Goal: Task Accomplishment & Management: Complete application form

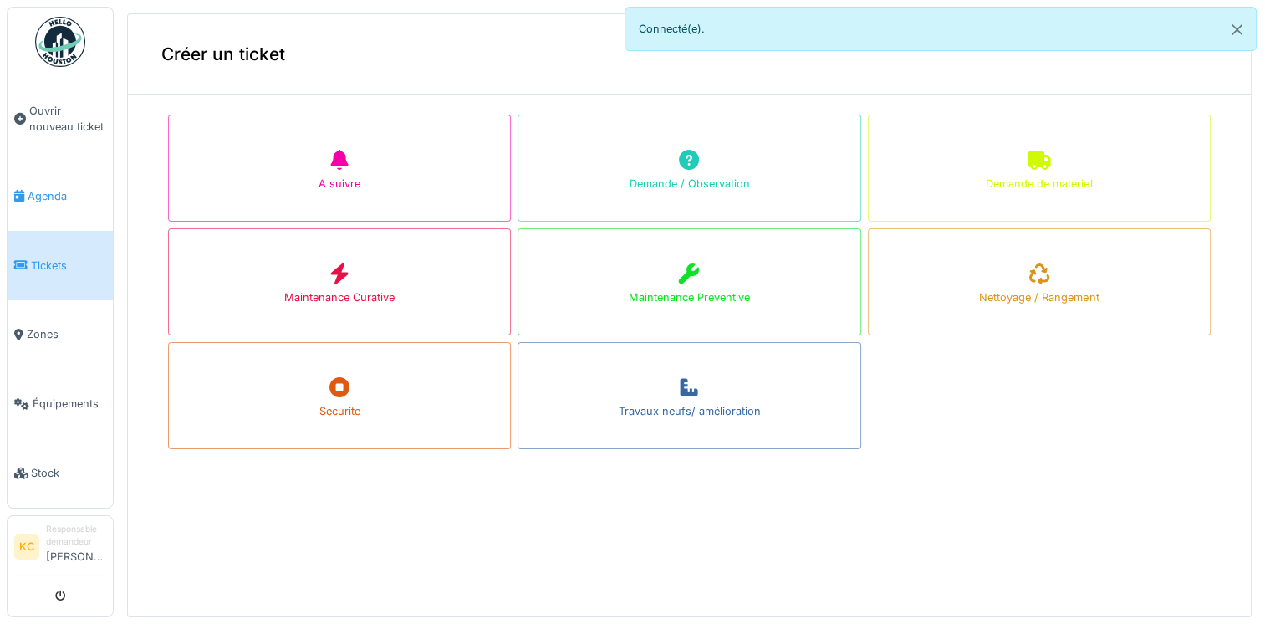
click at [20, 202] on link "Agenda" at bounding box center [60, 195] width 105 height 69
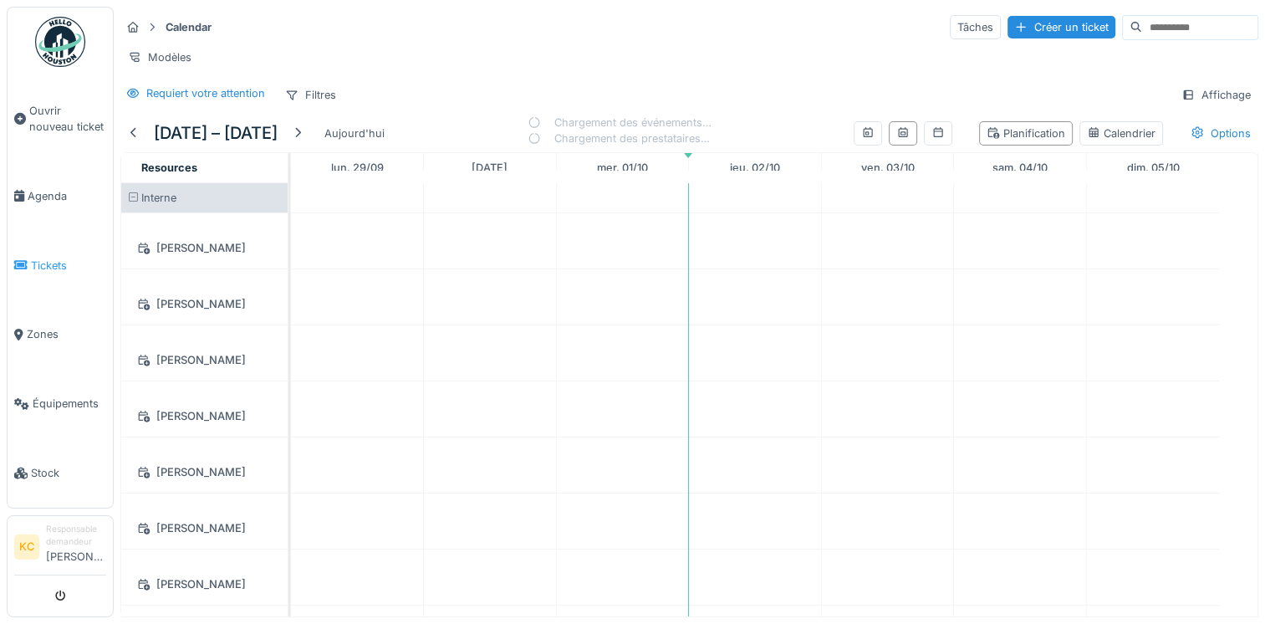
click at [51, 257] on span "Tickets" at bounding box center [68, 265] width 75 height 16
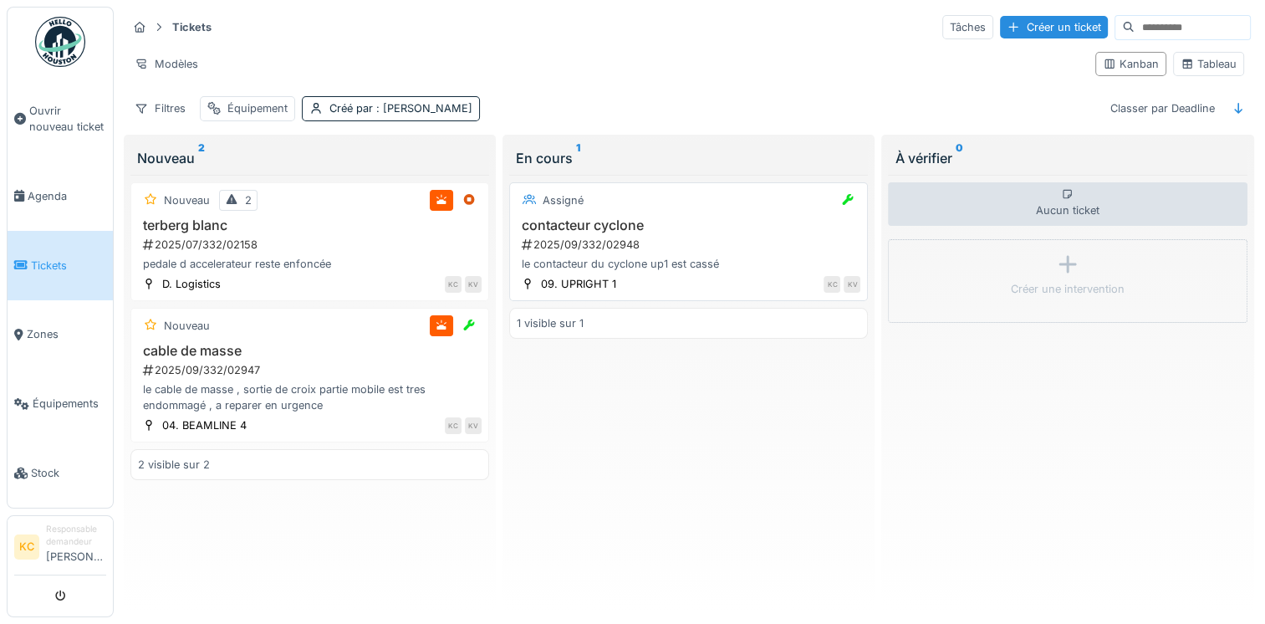
click at [623, 256] on div "le contacteur du cyclone up1 est cassé" at bounding box center [689, 264] width 344 height 16
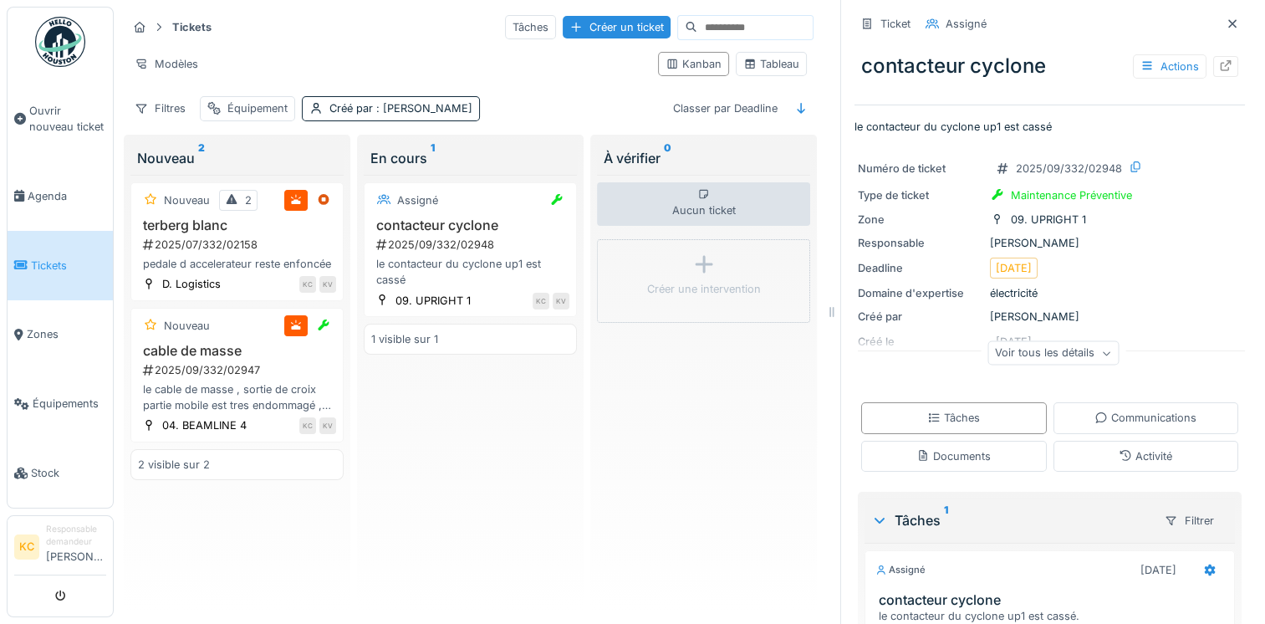
click at [1101, 357] on icon at bounding box center [1106, 353] width 10 height 8
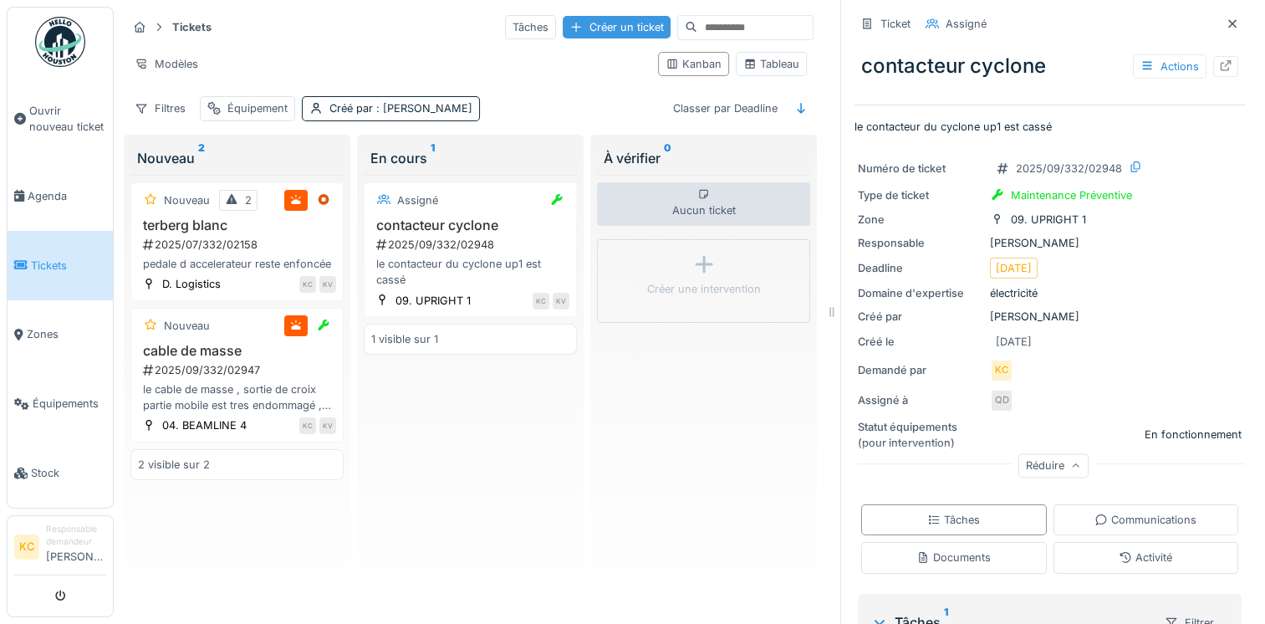
click at [585, 31] on div "Créer un ticket" at bounding box center [617, 27] width 108 height 23
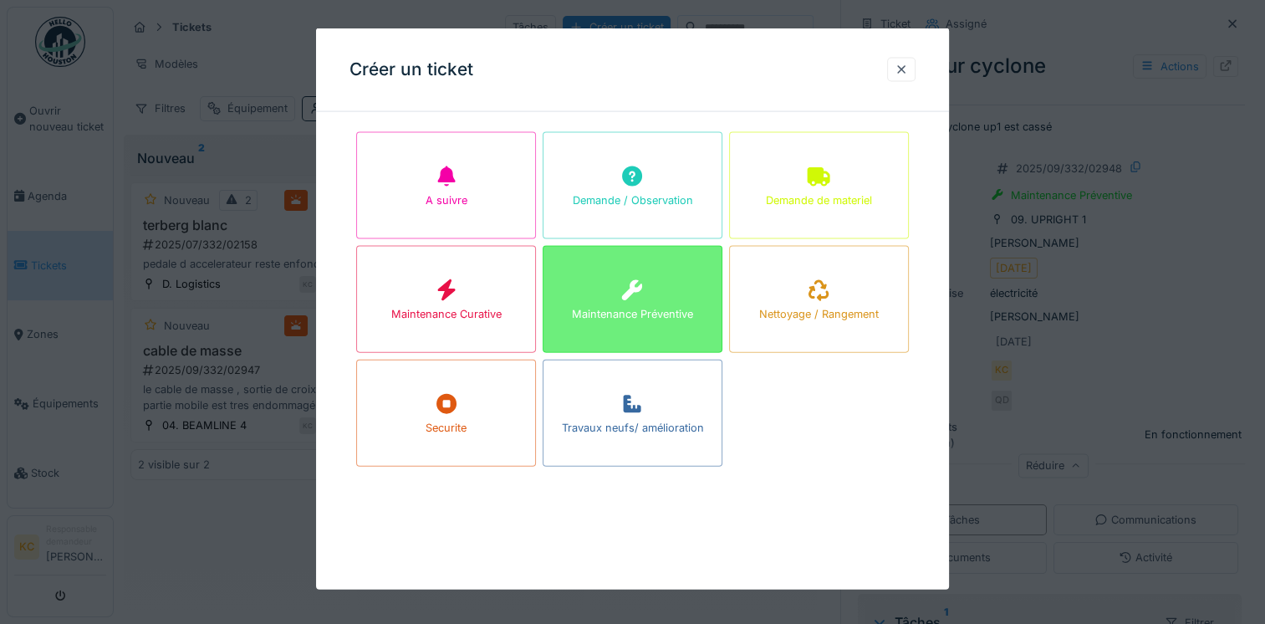
click at [629, 303] on div at bounding box center [631, 291] width 25 height 30
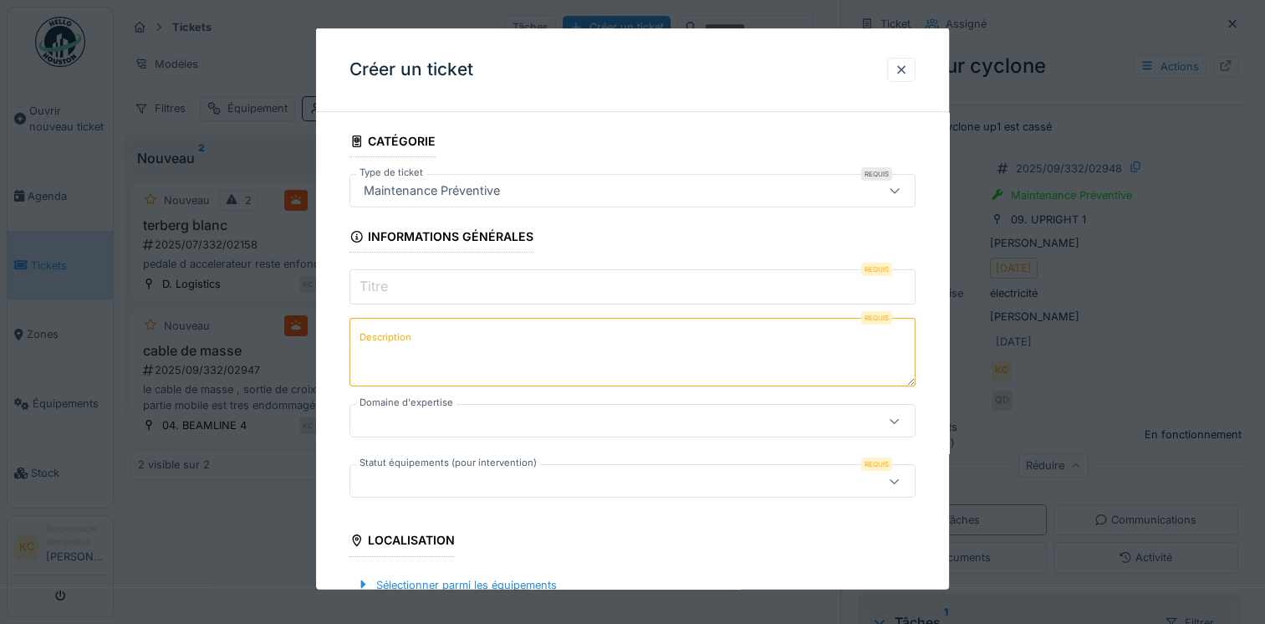
click at [451, 288] on input "Titre" at bounding box center [632, 286] width 566 height 35
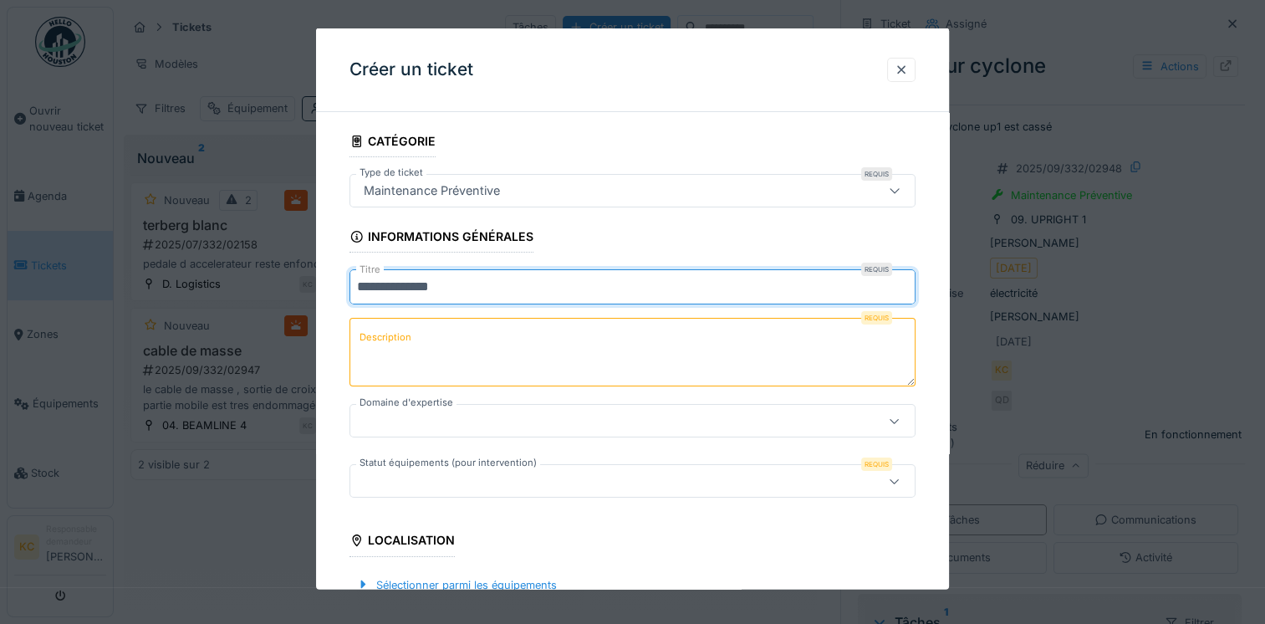
click at [415, 287] on input "**********" at bounding box center [632, 286] width 566 height 35
type input "**********"
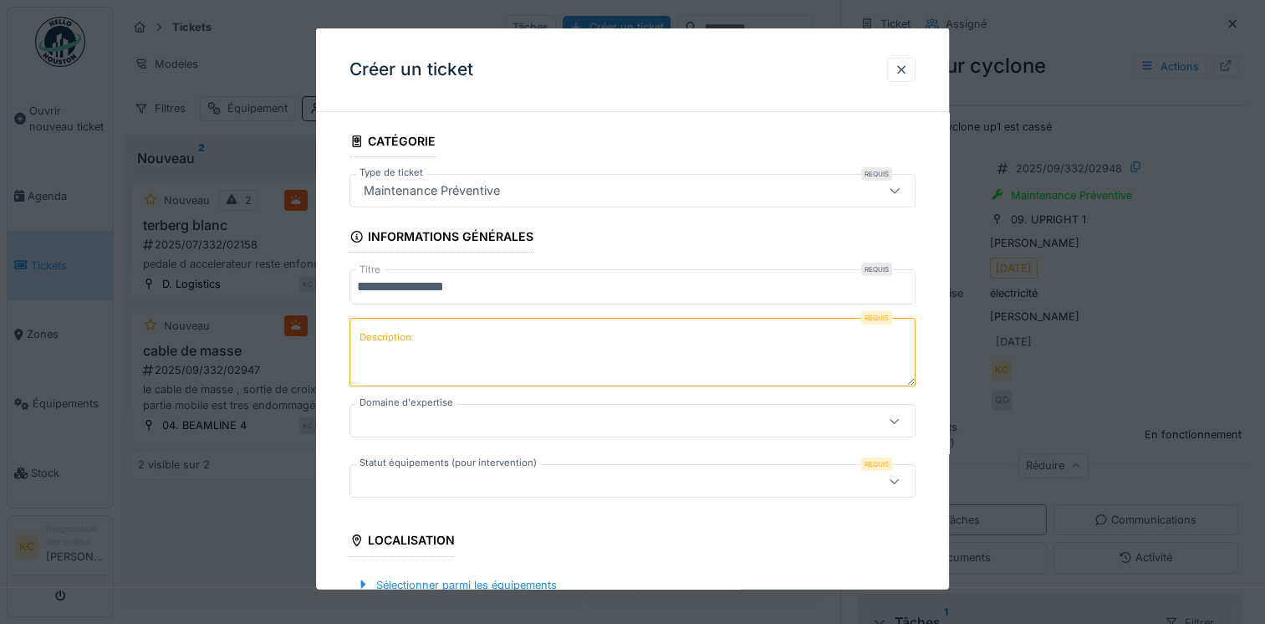
click at [389, 329] on label "Description" at bounding box center [385, 337] width 59 height 21
click at [389, 329] on textarea "Description" at bounding box center [632, 352] width 566 height 69
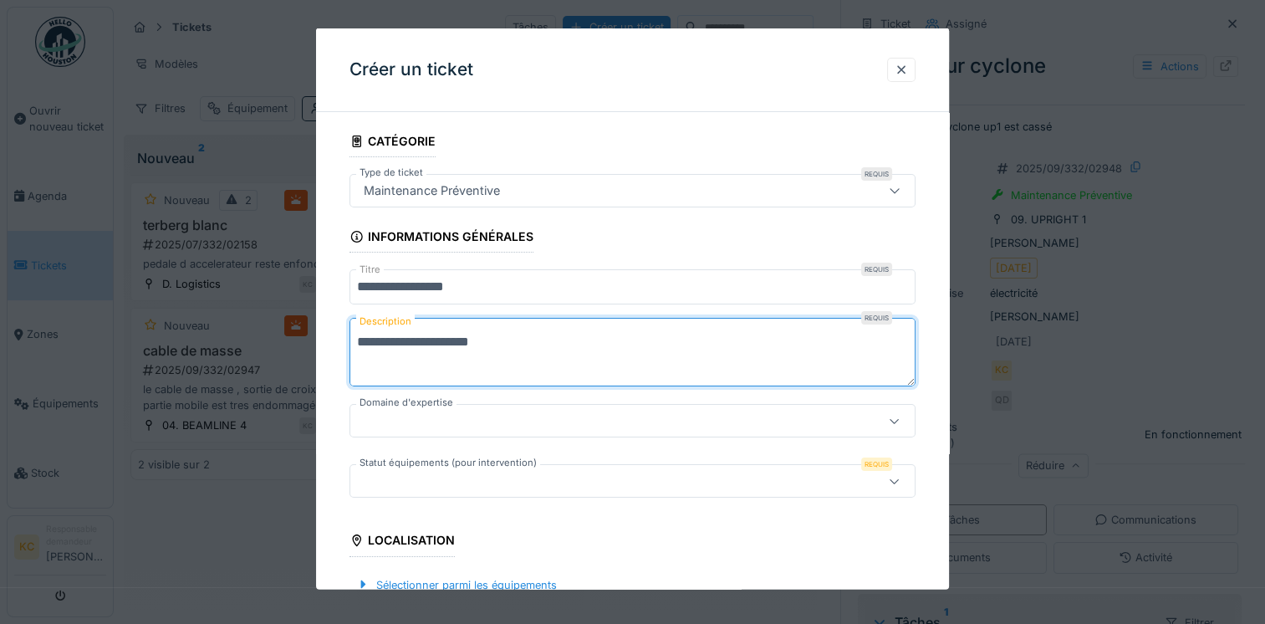
type textarea "**********"
click at [399, 418] on div at bounding box center [598, 420] width 482 height 18
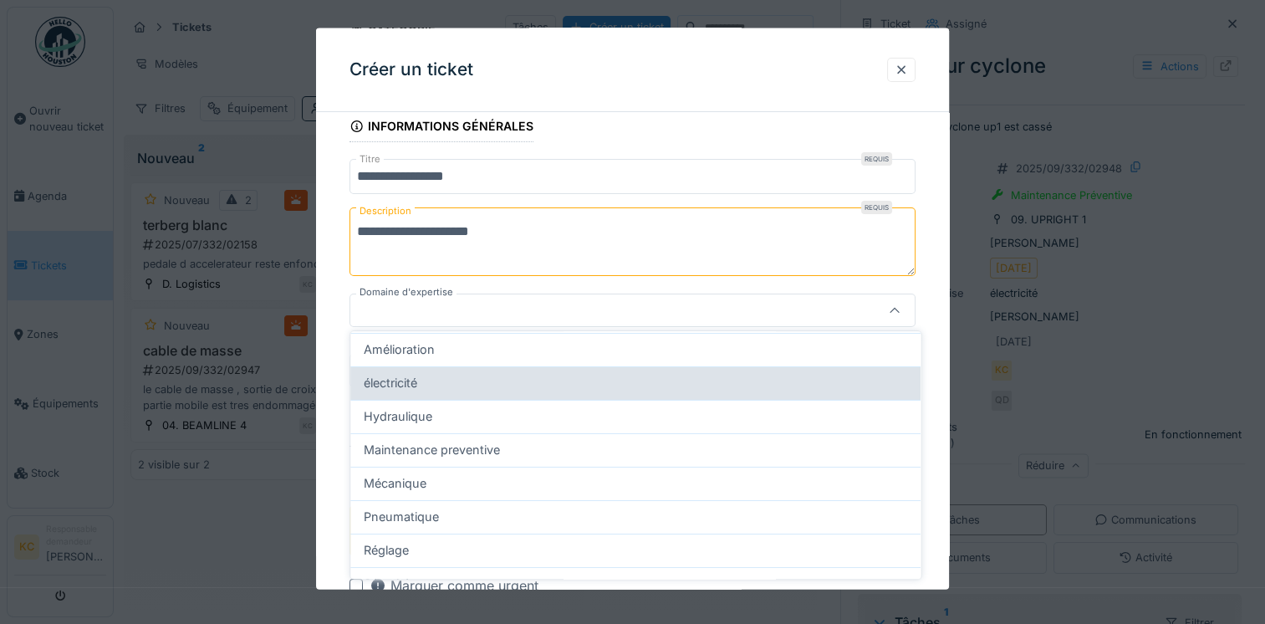
scroll to position [87, 0]
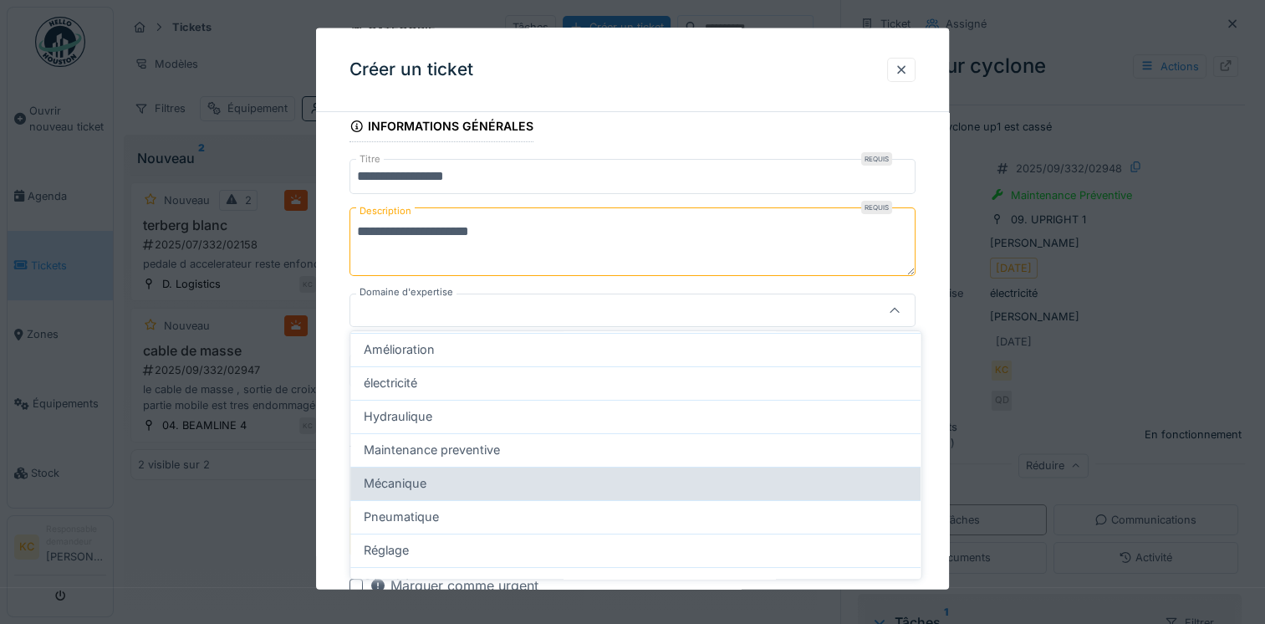
click at [435, 478] on div "Mécanique" at bounding box center [635, 483] width 543 height 18
type input "***"
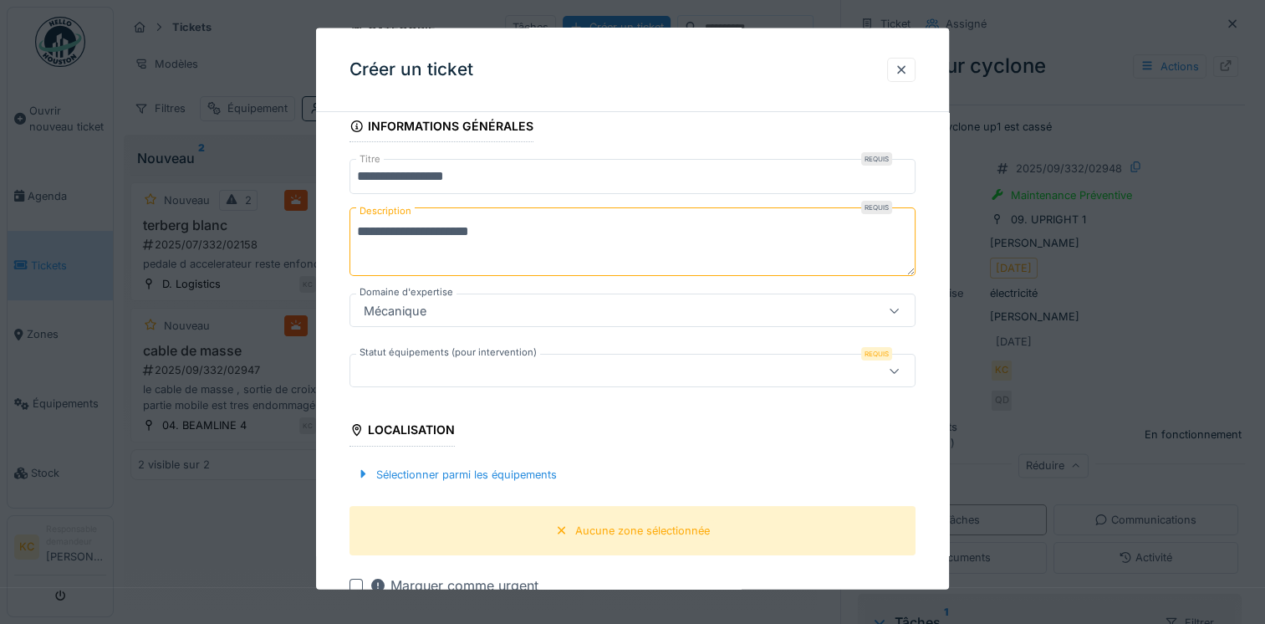
click at [463, 363] on div at bounding box center [598, 370] width 482 height 18
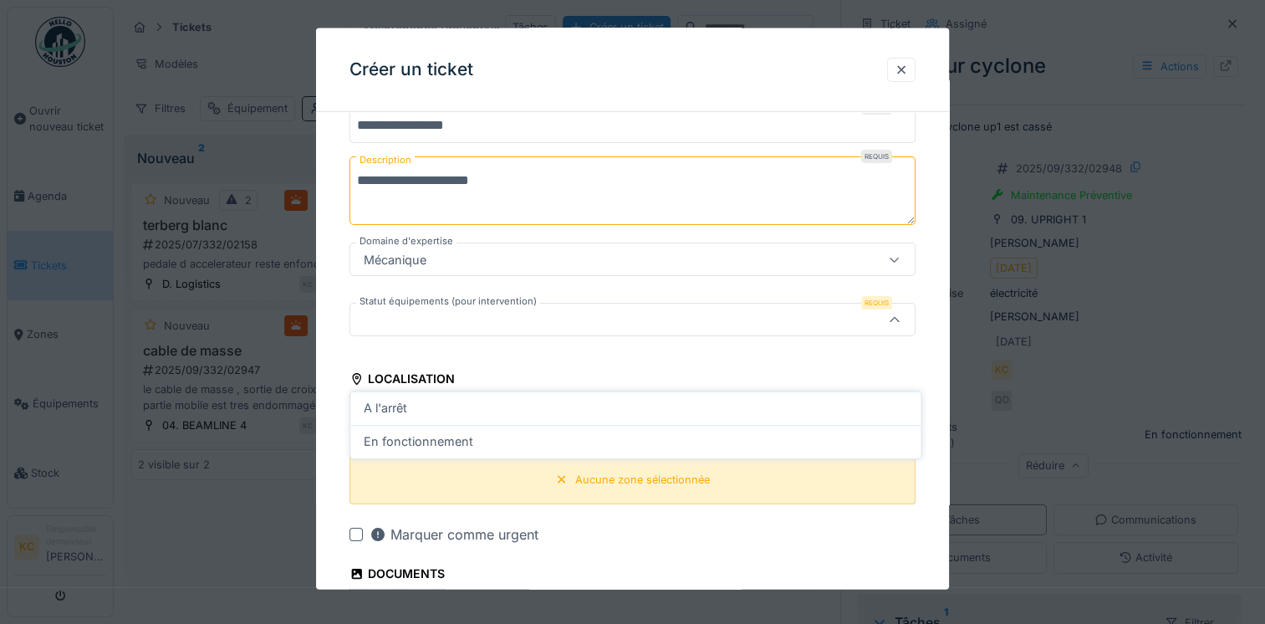
scroll to position [171, 0]
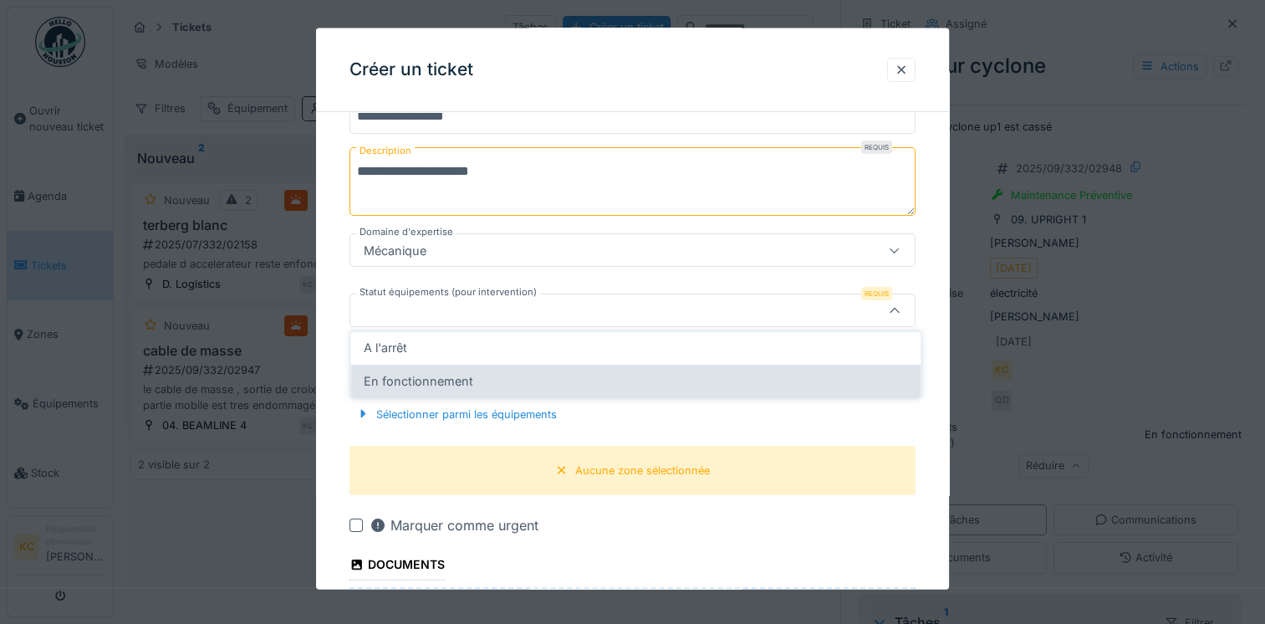
click at [419, 376] on span "En fonctionnement" at bounding box center [418, 381] width 109 height 18
type input "**********"
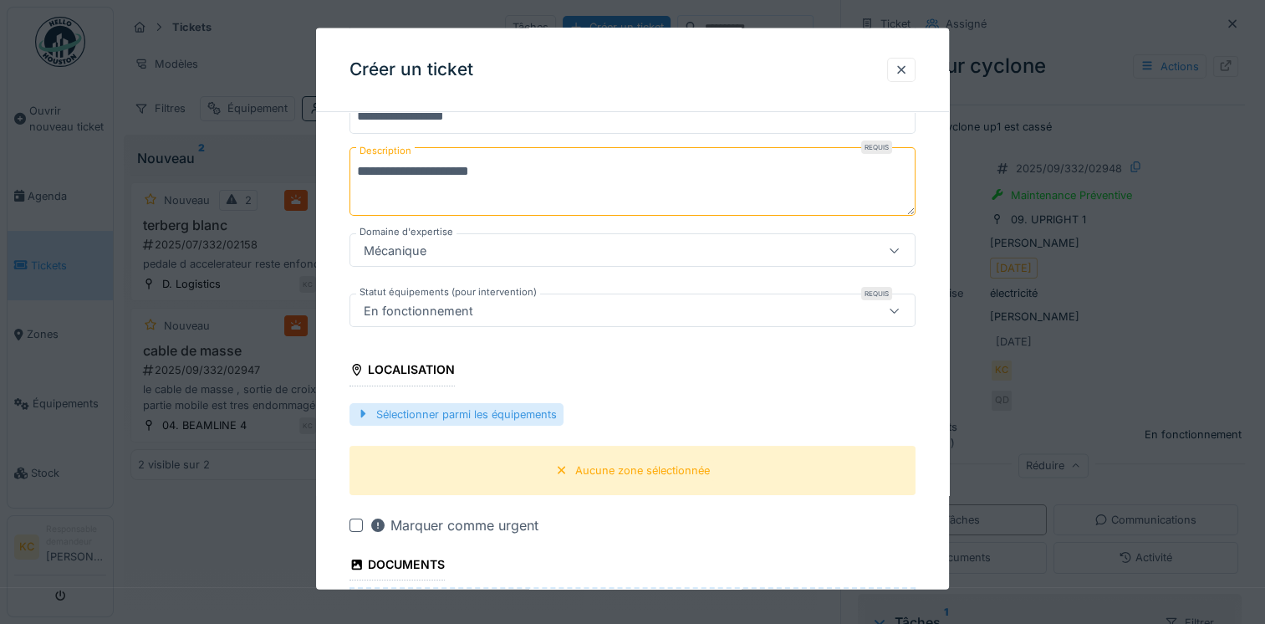
click at [498, 415] on div "Sélectionner parmi les équipements" at bounding box center [456, 413] width 214 height 23
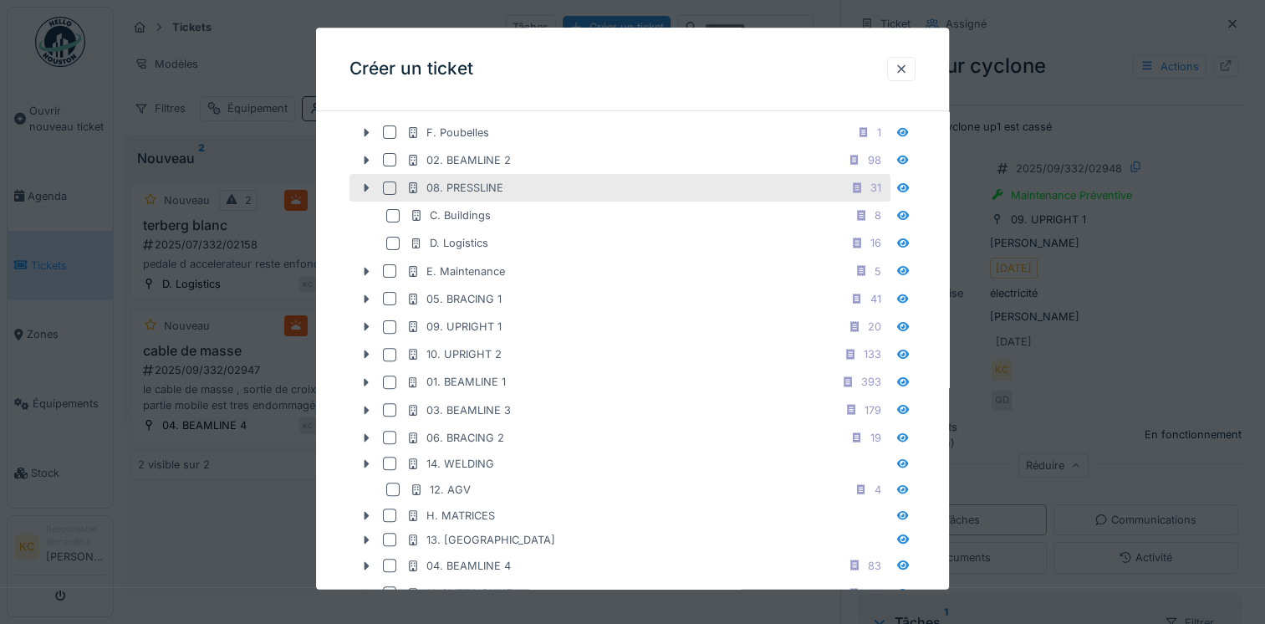
scroll to position [493, 0]
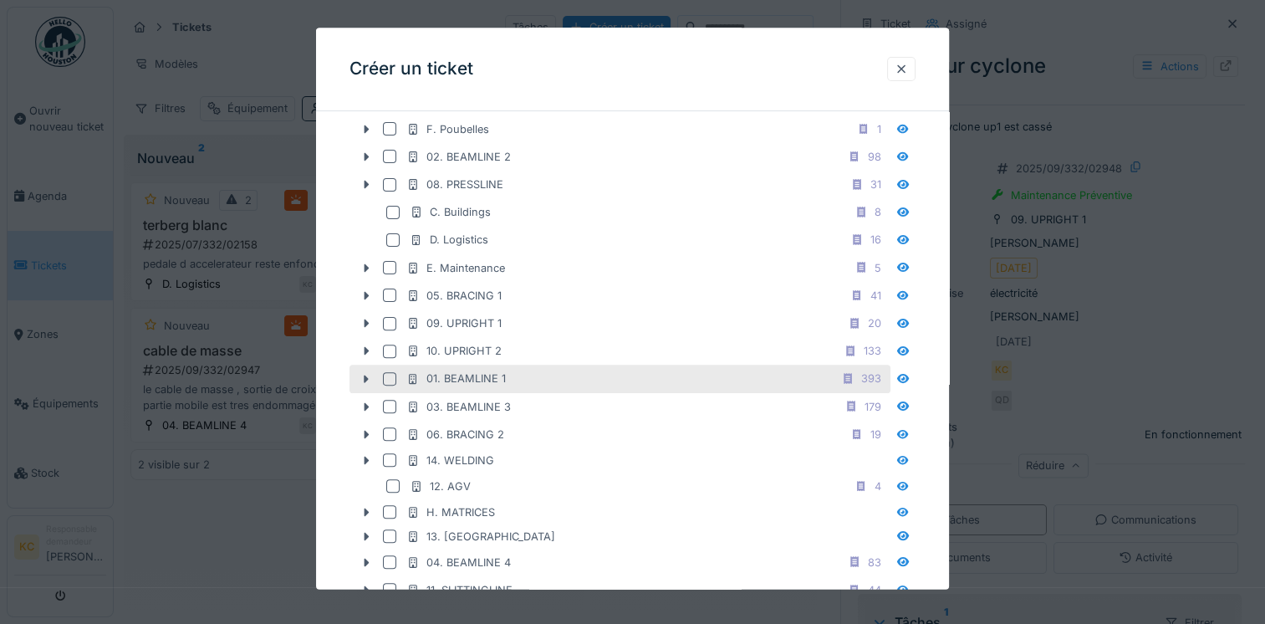
click at [476, 373] on div "01. BEAMLINE 1" at bounding box center [455, 379] width 99 height 16
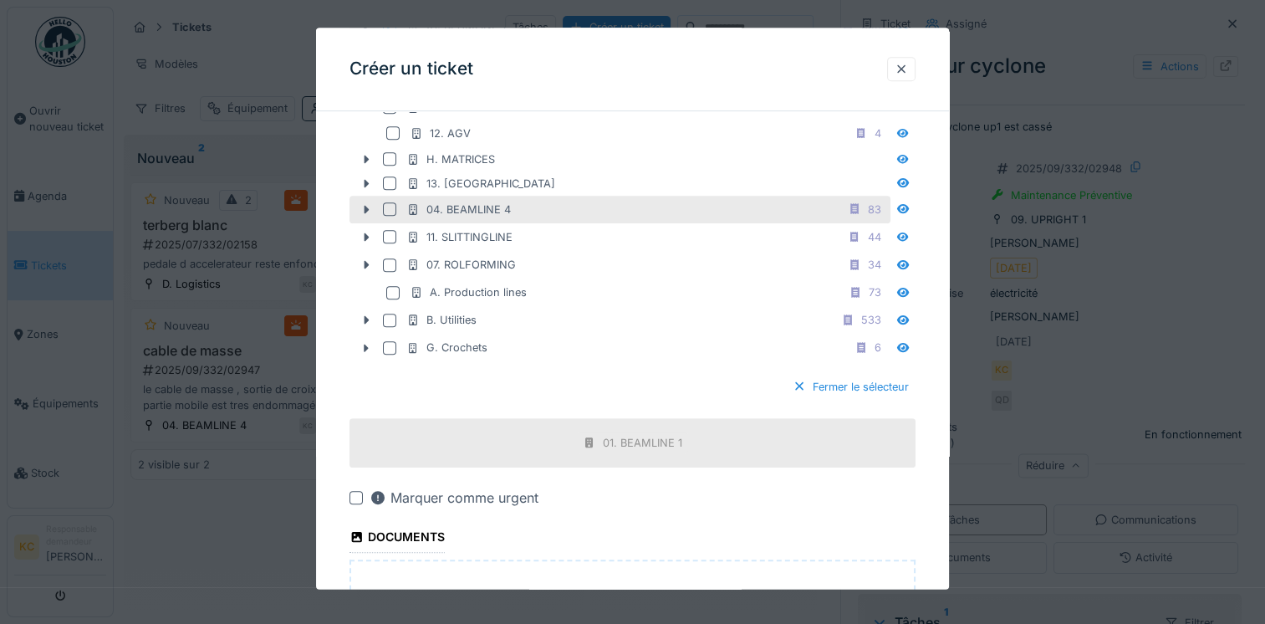
scroll to position [849, 0]
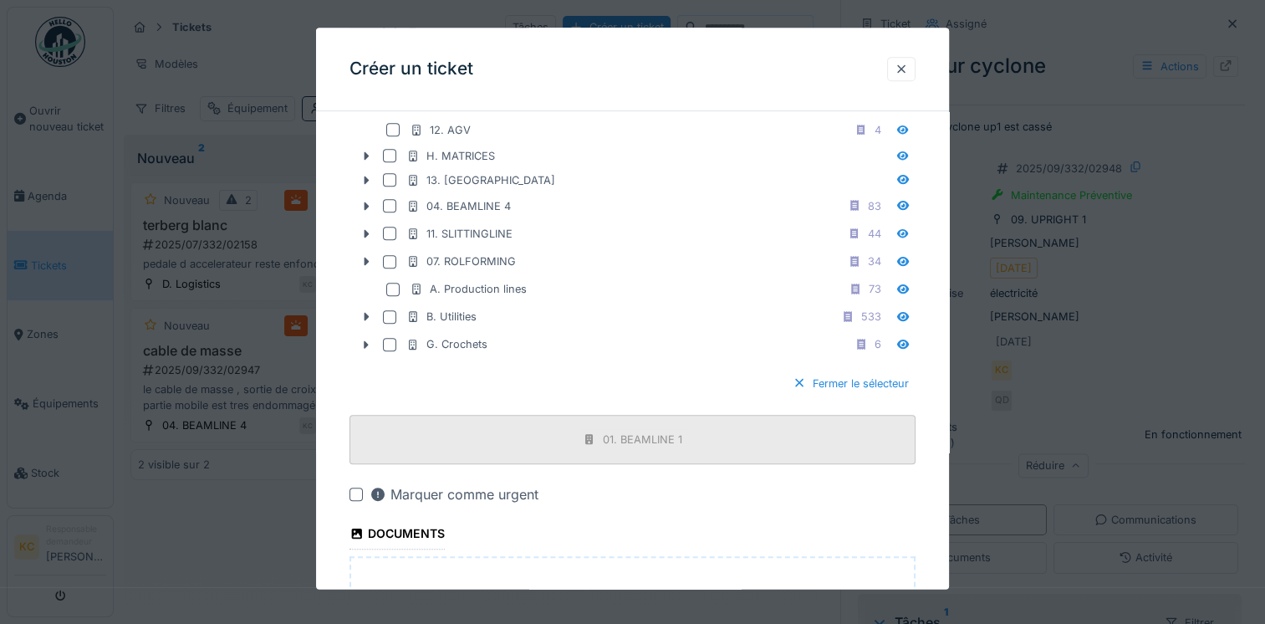
click at [622, 435] on div "01. BEAMLINE 1" at bounding box center [642, 439] width 79 height 16
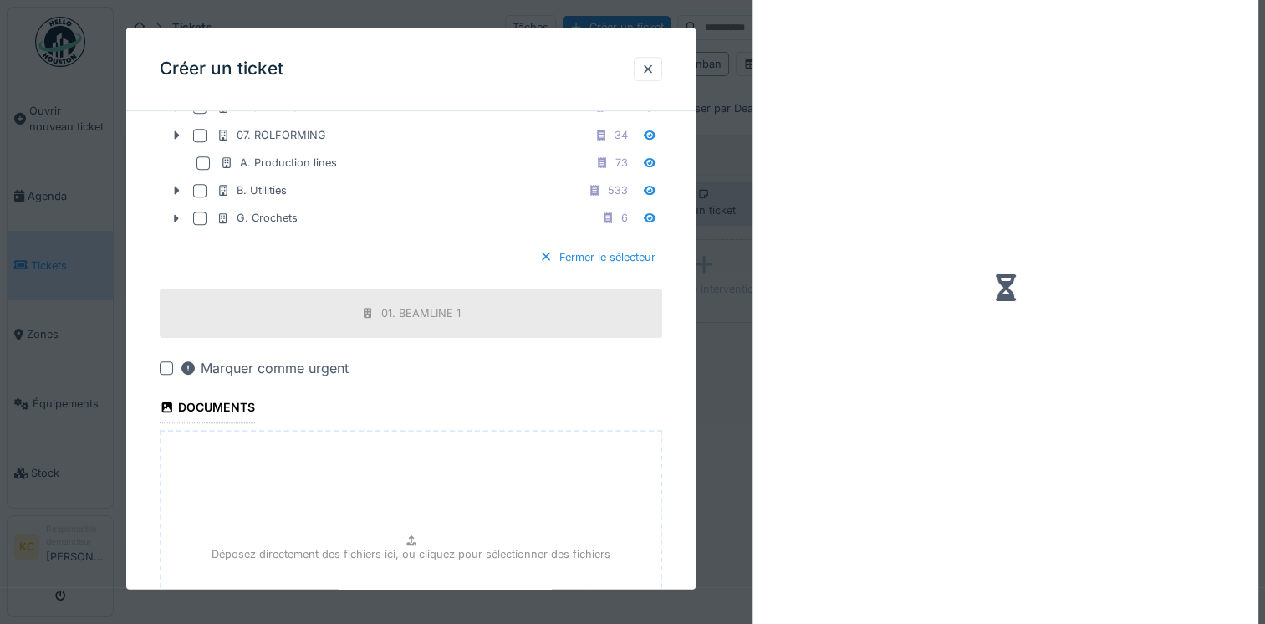
scroll to position [980, 0]
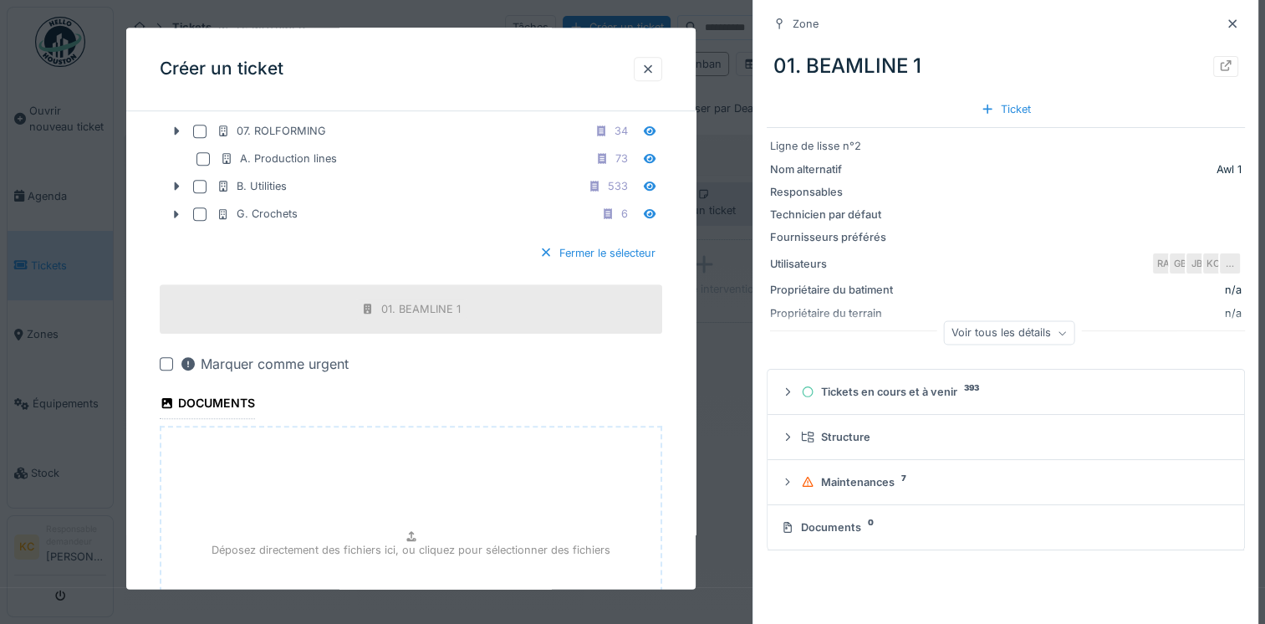
click at [396, 526] on div "Déposez directement des fichiers ici, ou cliquez pour sélectionner des fichiers" at bounding box center [411, 551] width 502 height 251
type input "**********"
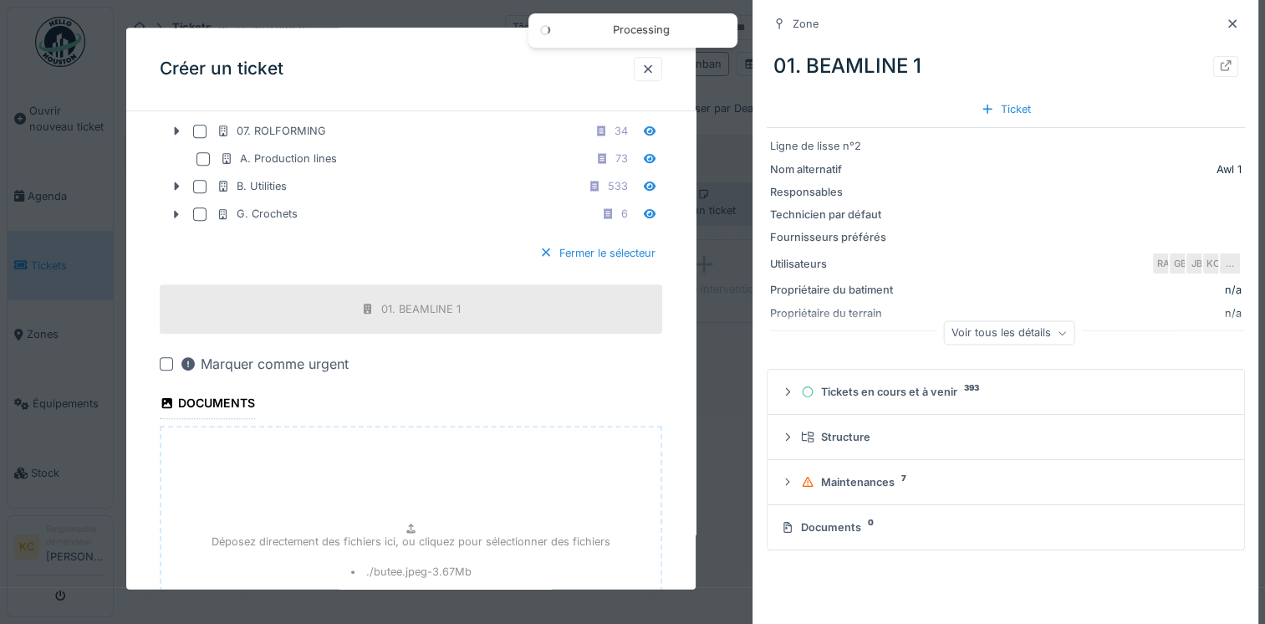
click at [400, 534] on p "Déposez directement des fichiers ici, ou cliquez pour sélectionner des fichiers" at bounding box center [410, 542] width 399 height 16
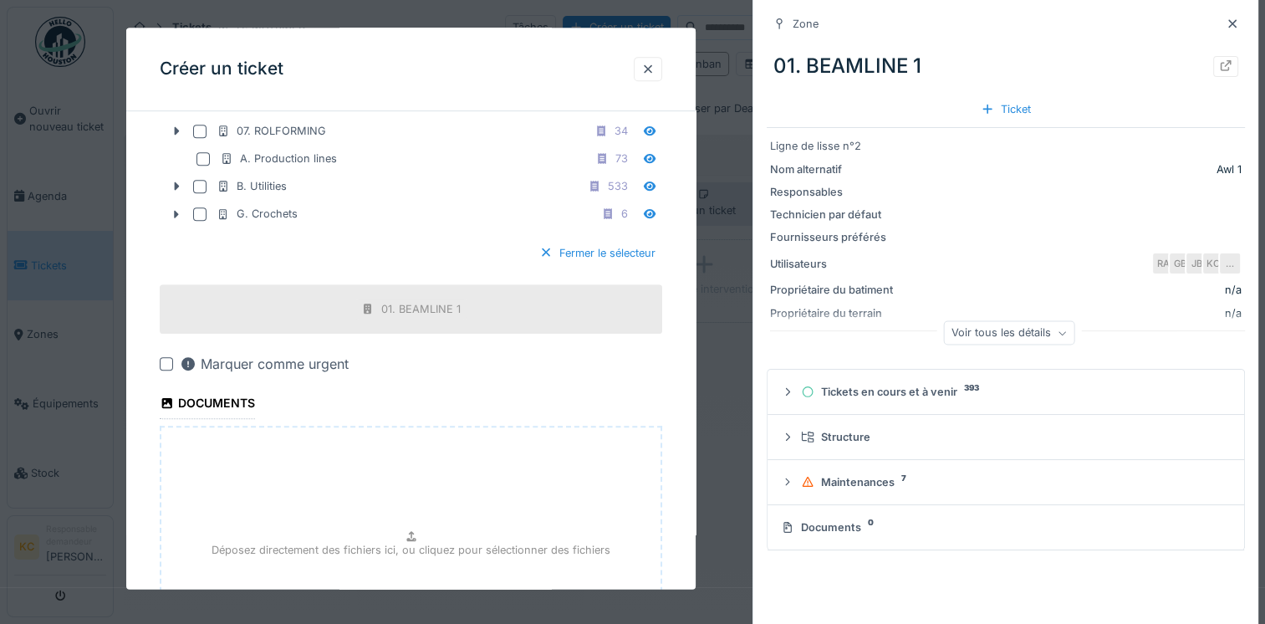
type input "**********"
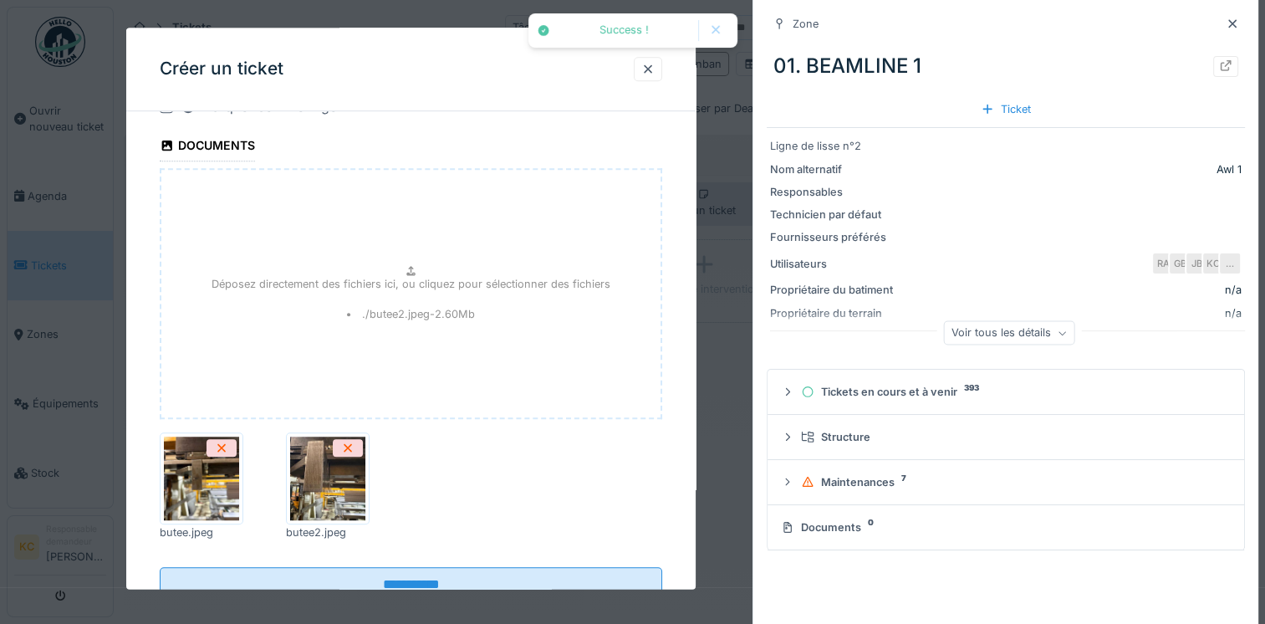
scroll to position [1287, 0]
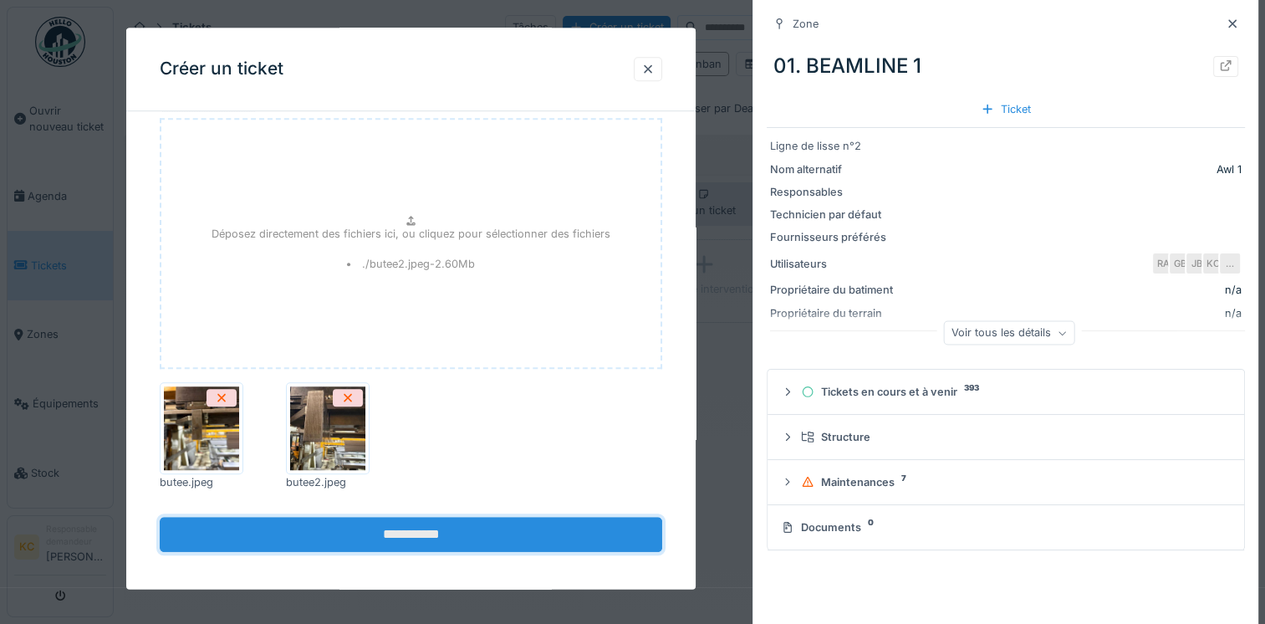
click at [428, 522] on input "**********" at bounding box center [411, 534] width 502 height 35
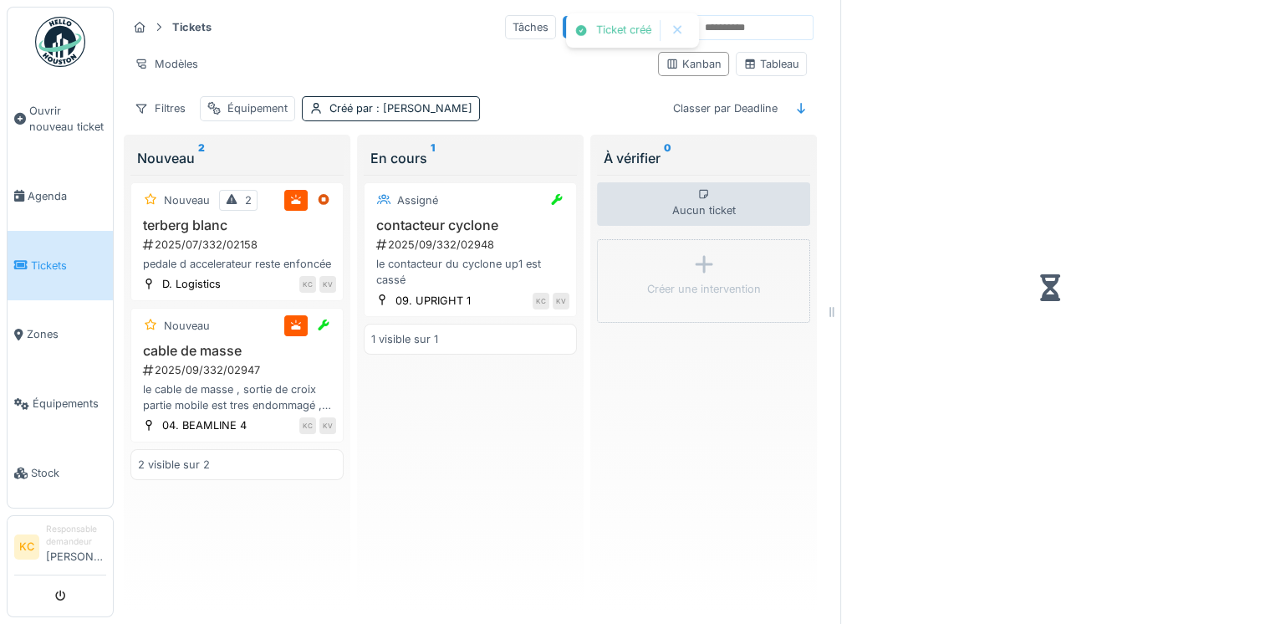
click at [651, 70] on div "Ticket créé Annuler Tickets Tâches Créer un ticket Modèles Kanban Tableau Filtr…" at bounding box center [689, 312] width 1151 height 624
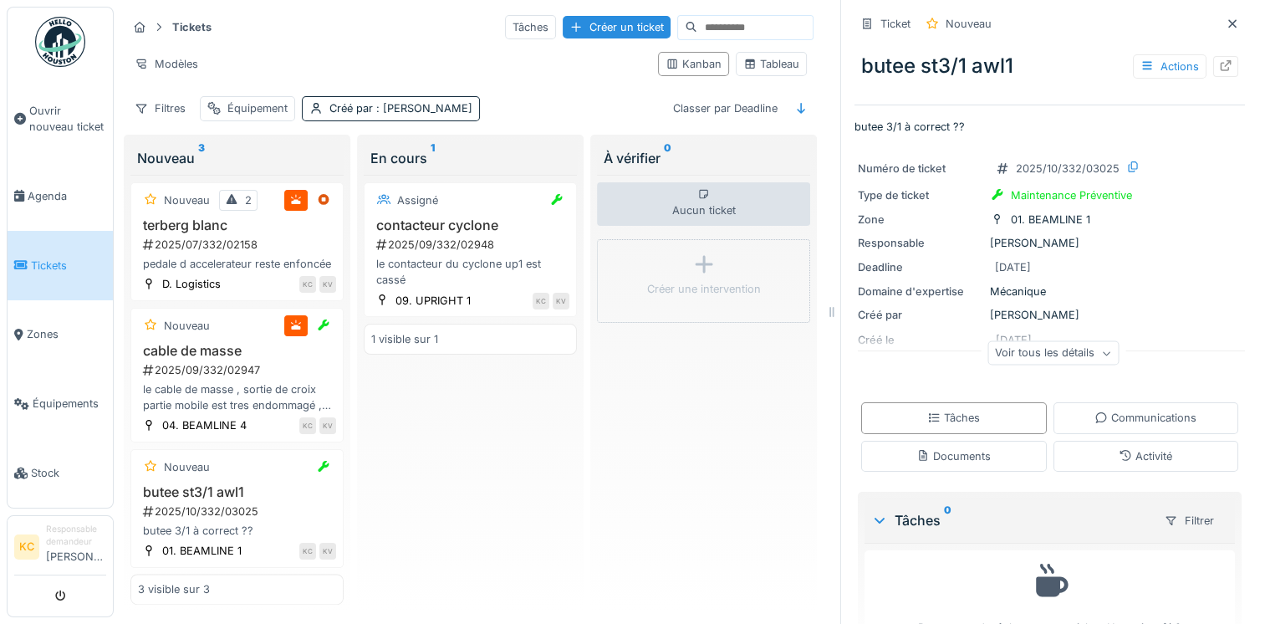
click at [659, 493] on div "Aucun ticket Créer une intervention" at bounding box center [703, 390] width 213 height 430
click at [57, 192] on span "Agenda" at bounding box center [67, 196] width 79 height 16
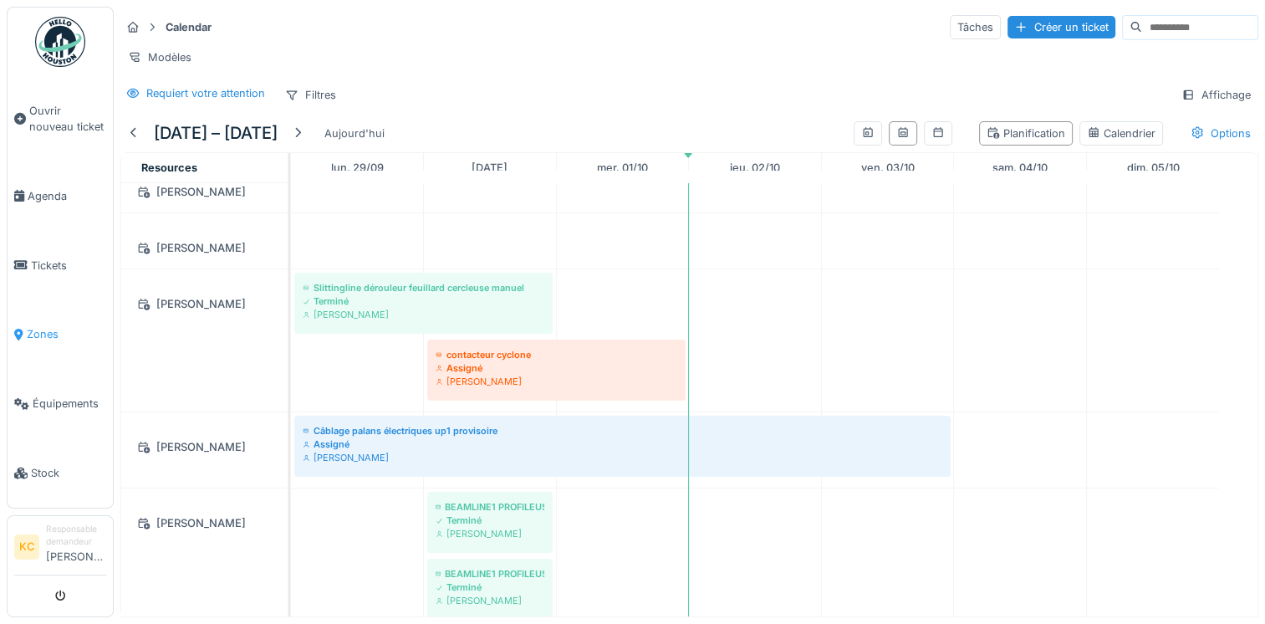
click at [43, 329] on span "Zones" at bounding box center [66, 334] width 79 height 16
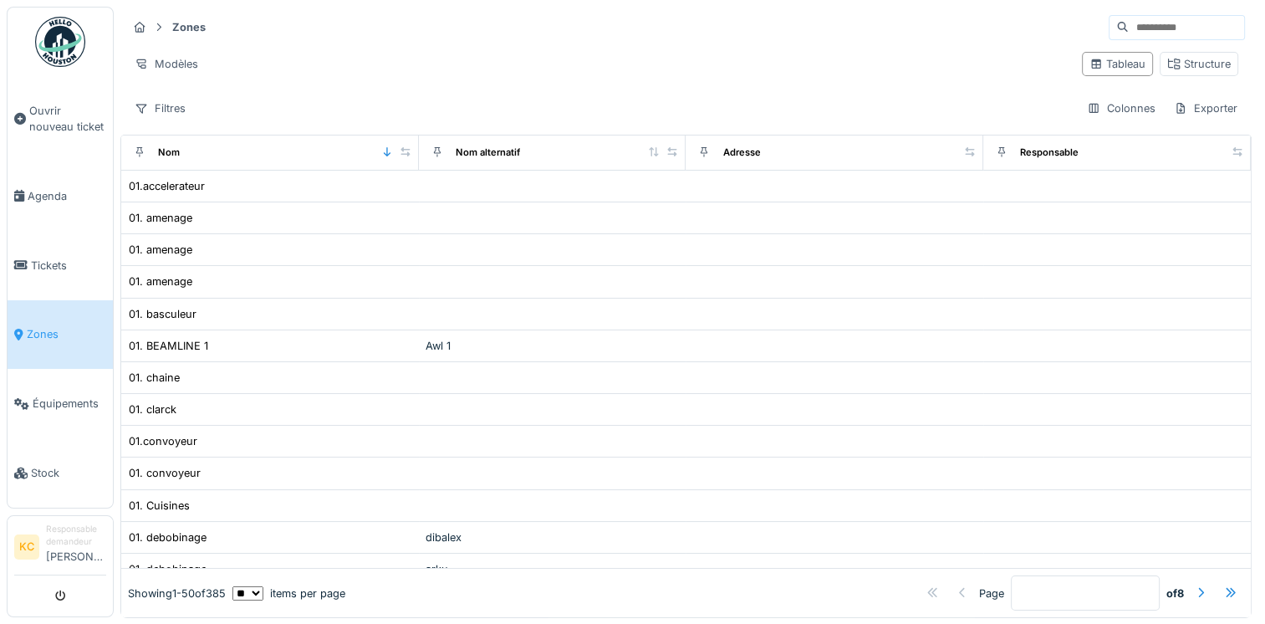
click at [40, 308] on link "Zones" at bounding box center [60, 334] width 105 height 69
click at [1100, 65] on div "Tableau" at bounding box center [1117, 64] width 56 height 16
click at [1103, 106] on div "Colonnes" at bounding box center [1121, 108] width 84 height 24
click at [1102, 59] on div "Tableau" at bounding box center [1117, 64] width 56 height 16
click at [1167, 65] on div "Structure" at bounding box center [1199, 64] width 64 height 16
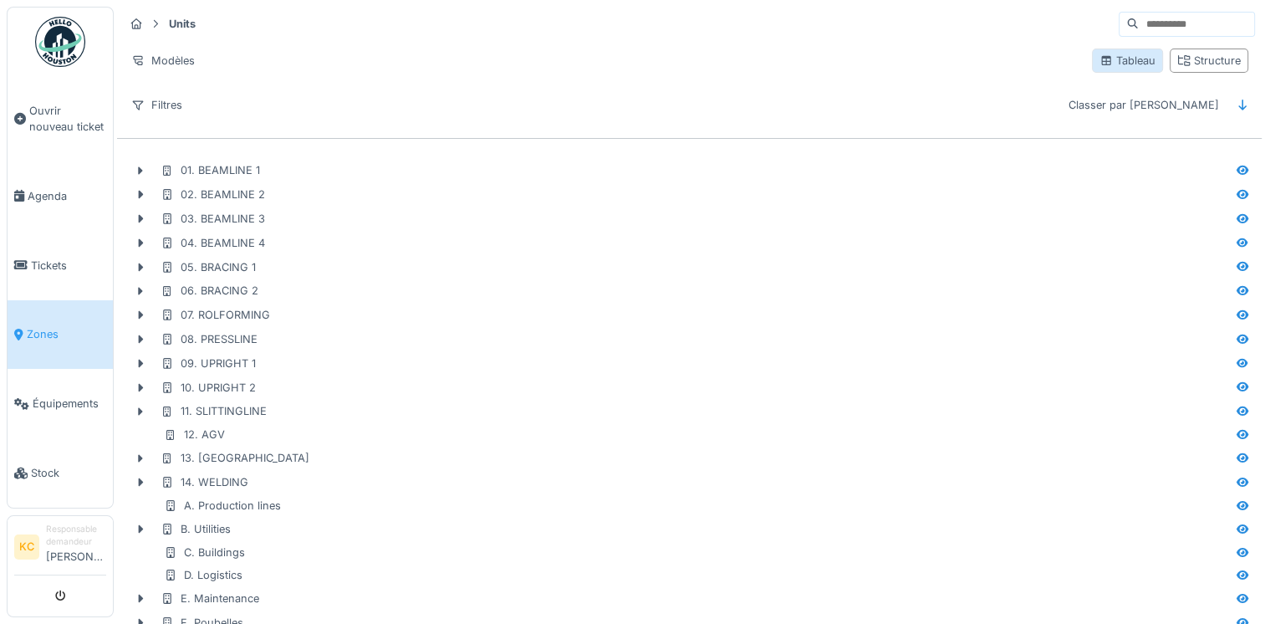
click at [1111, 55] on div "Tableau" at bounding box center [1127, 61] width 56 height 16
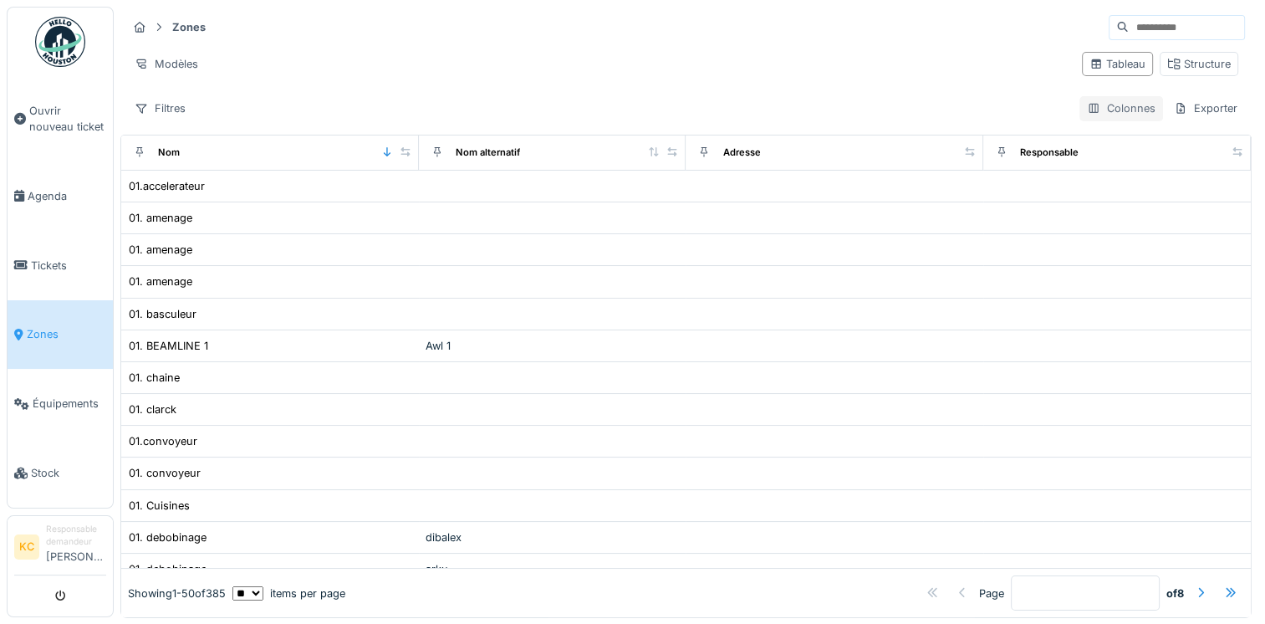
click at [1089, 109] on div "Colonnes" at bounding box center [1121, 108] width 84 height 24
click at [64, 399] on span "Équipements" at bounding box center [70, 403] width 74 height 16
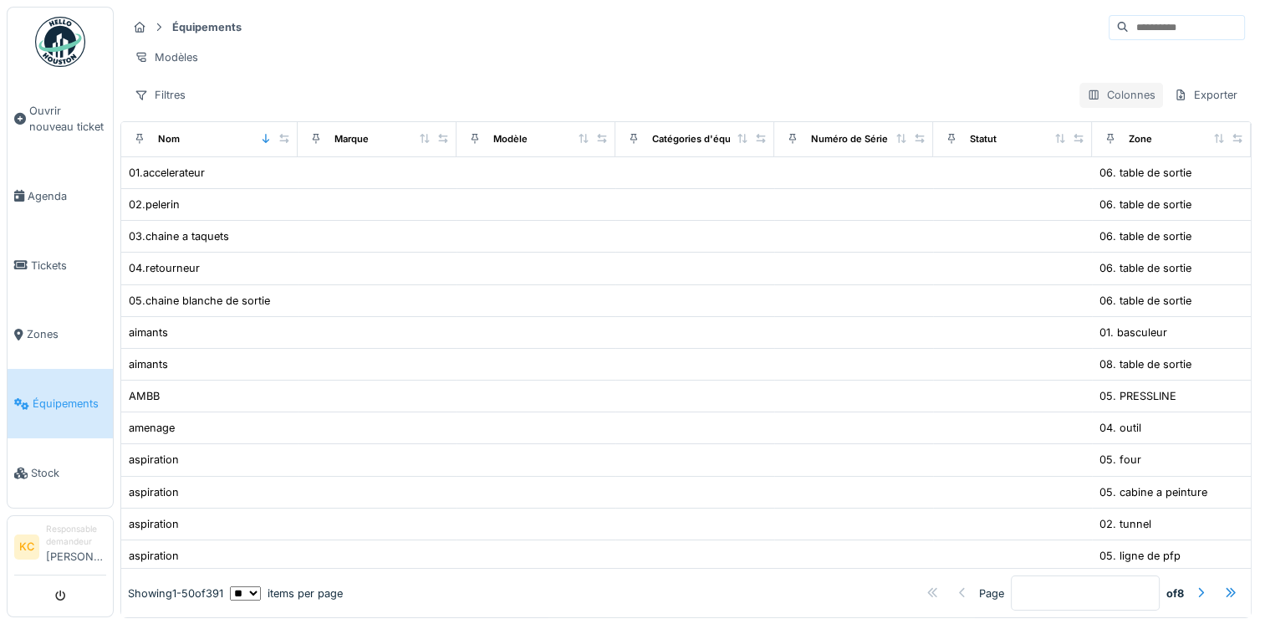
click at [1112, 107] on div "Colonnes" at bounding box center [1121, 95] width 84 height 24
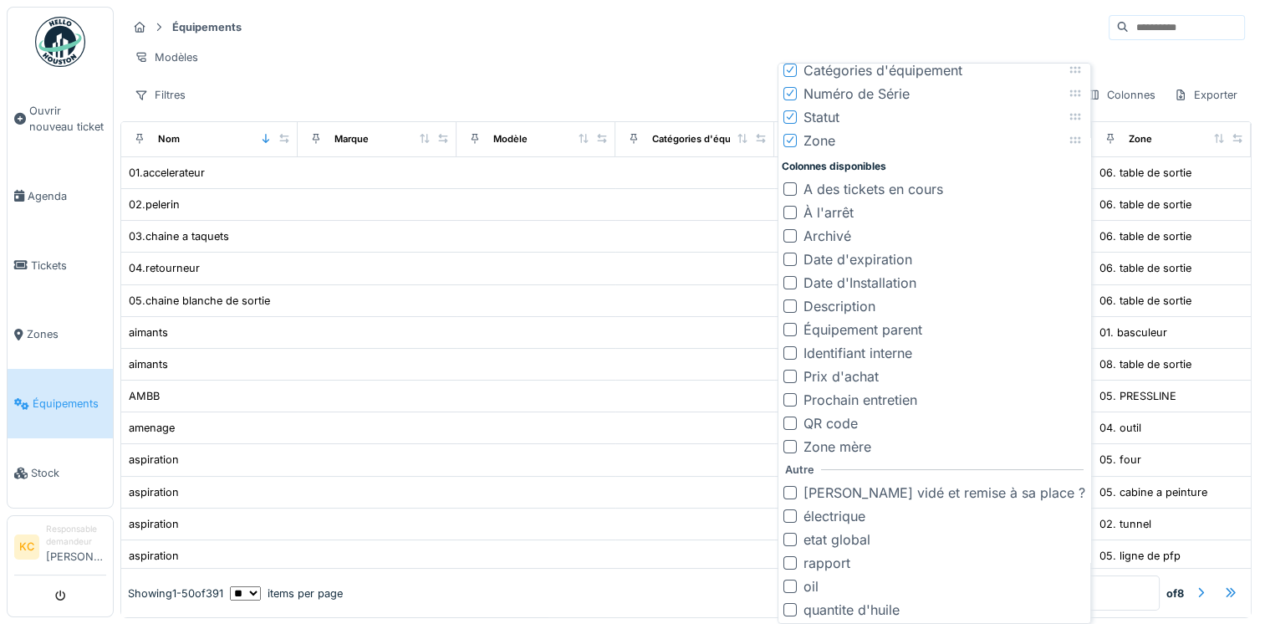
scroll to position [13, 0]
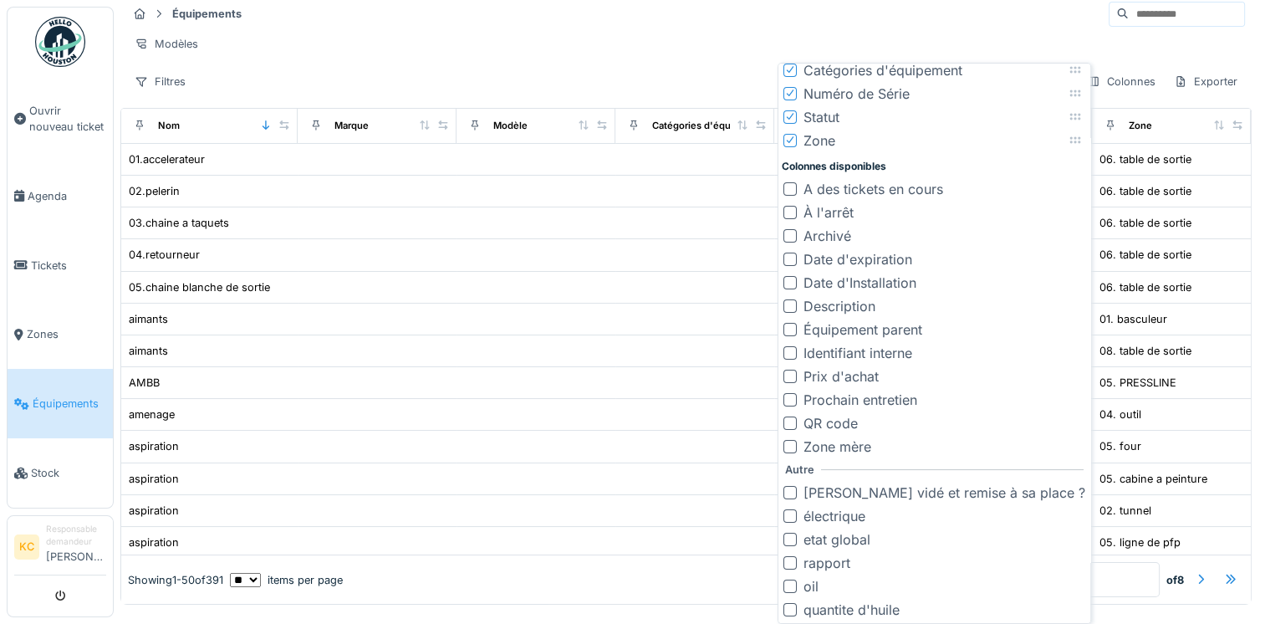
click at [794, 446] on div at bounding box center [789, 446] width 13 height 13
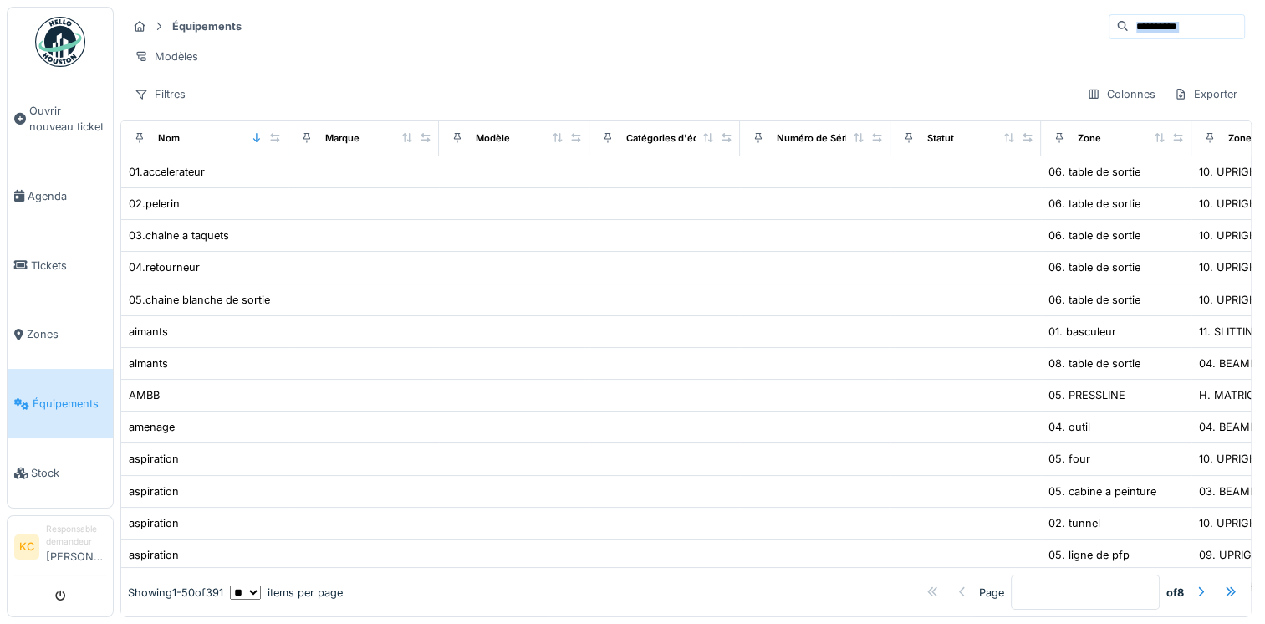
scroll to position [0, 0]
drag, startPoint x: 440, startPoint y: 76, endPoint x: 667, endPoint y: 12, distance: 236.3
click at [667, 12] on div "Équipements Modèles Filtres Colonnes Exporter" at bounding box center [685, 61] width 1131 height 108
click at [170, 107] on div "Filtres" at bounding box center [160, 95] width 66 height 24
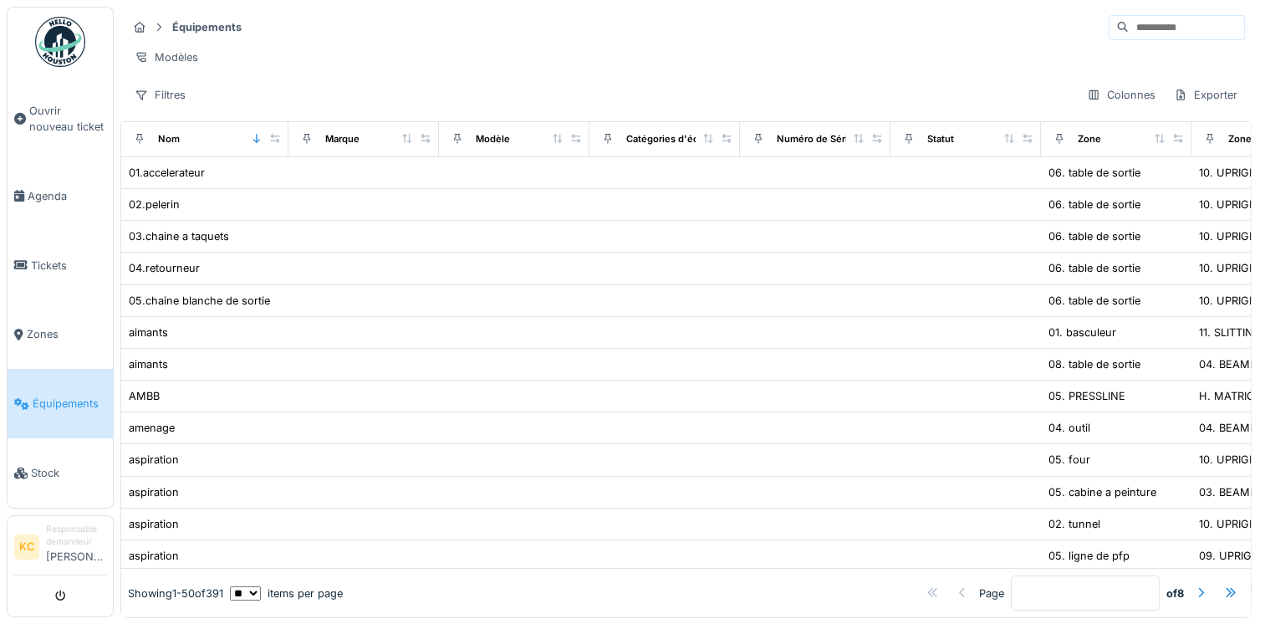
click at [559, 115] on div "Équipements Modèles Filtres Colonnes Exporter" at bounding box center [685, 61] width 1131 height 108
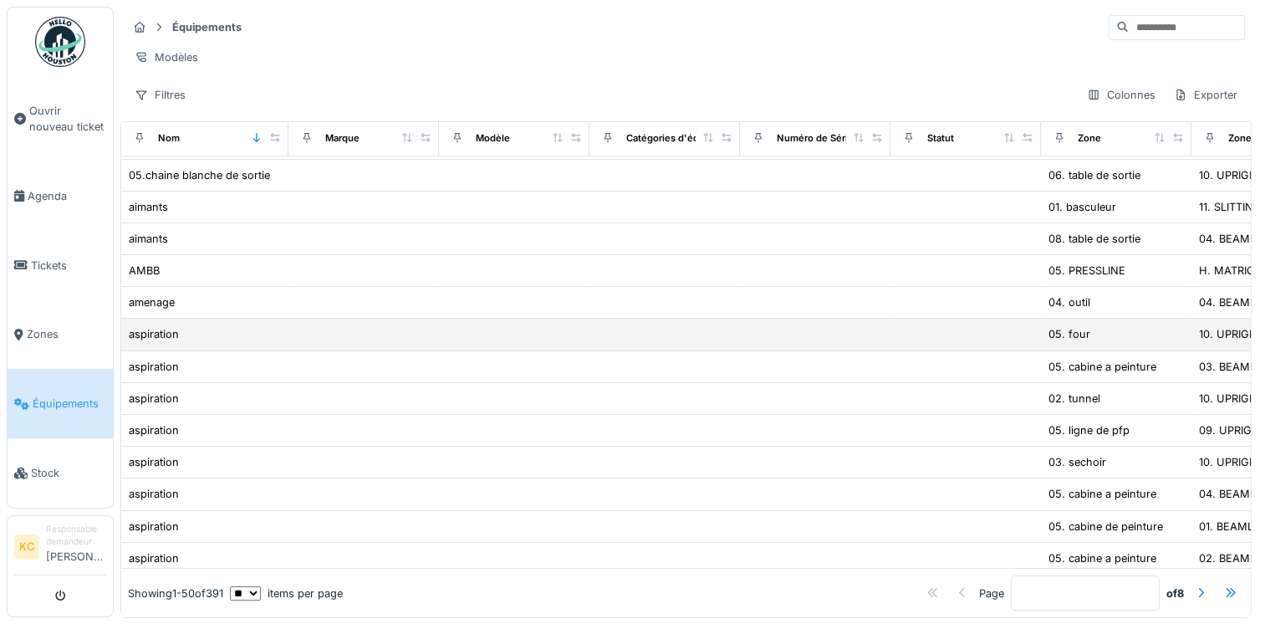
scroll to position [124, 0]
click at [411, 456] on td at bounding box center [363, 464] width 150 height 32
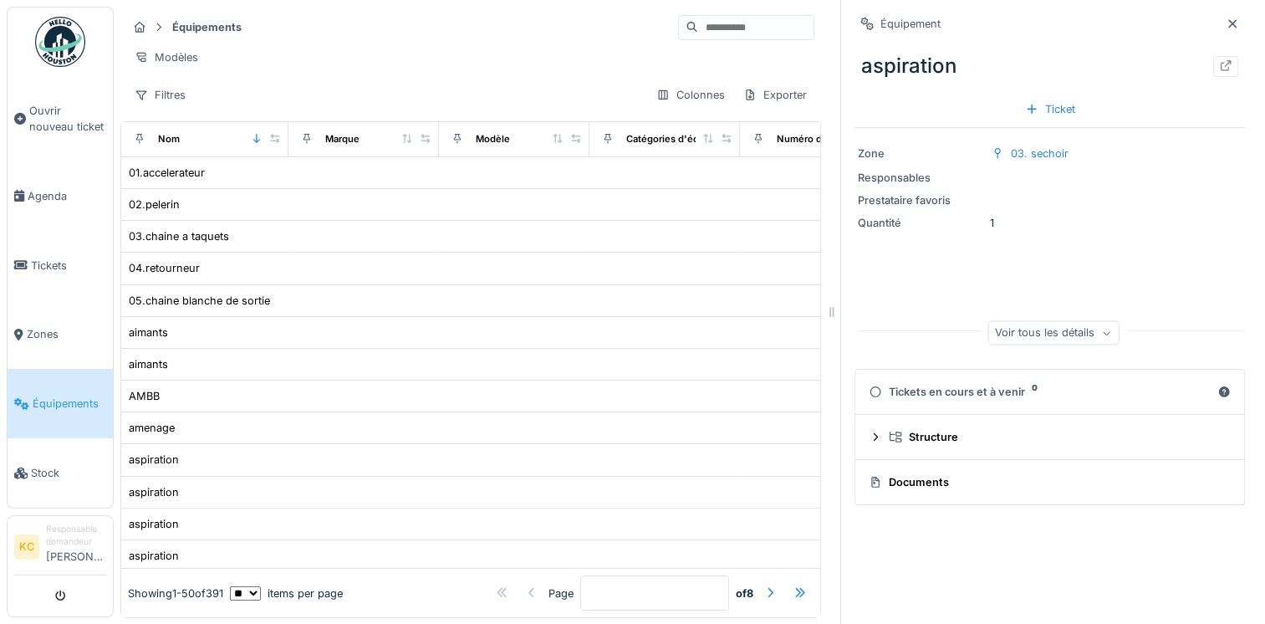
click at [527, 50] on div "Modèles" at bounding box center [470, 57] width 687 height 24
click at [1225, 28] on icon at bounding box center [1231, 23] width 13 height 11
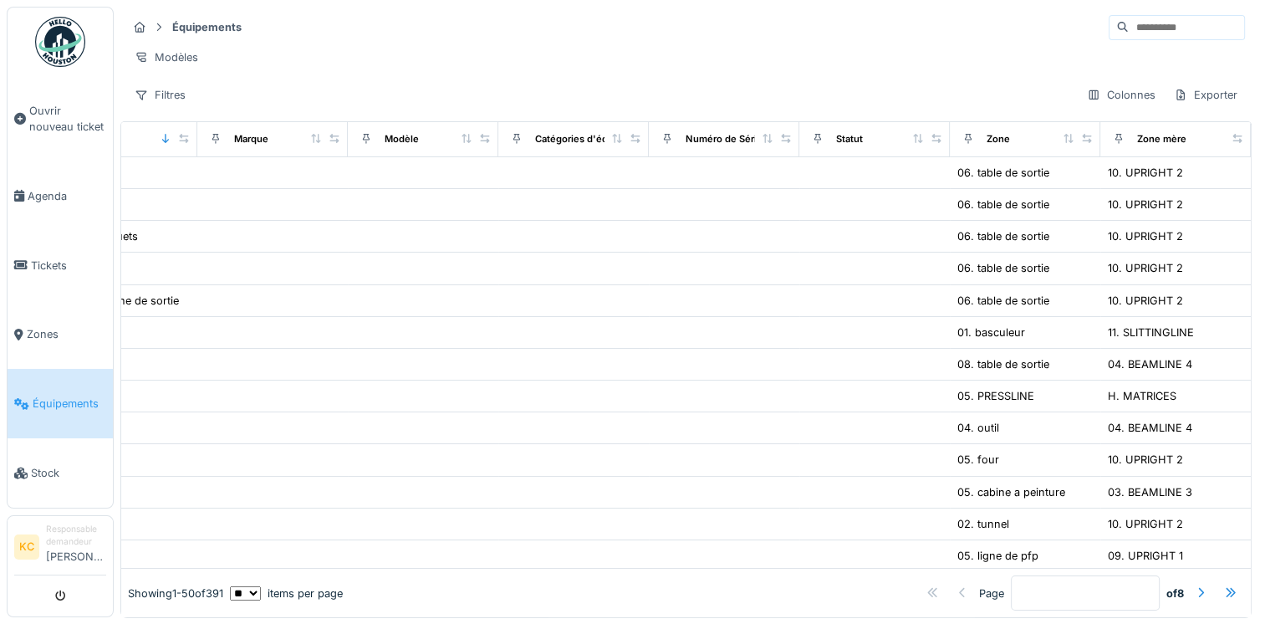
scroll to position [0, 129]
click at [1231, 143] on icon at bounding box center [1237, 138] width 12 height 9
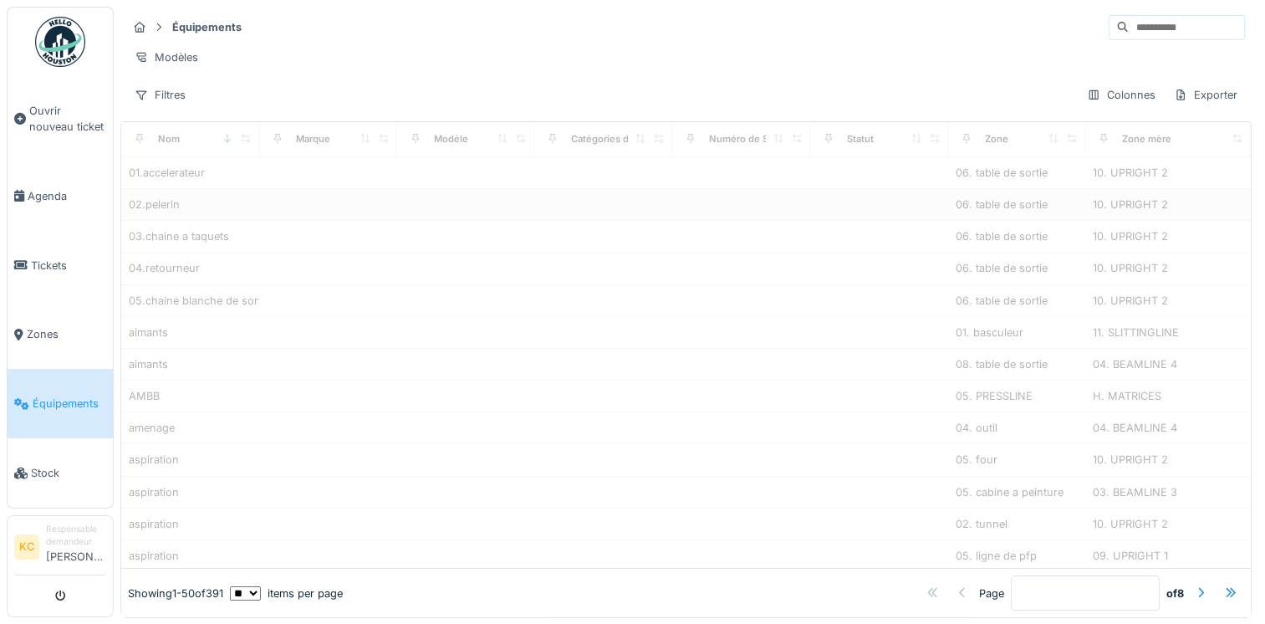
scroll to position [0, 0]
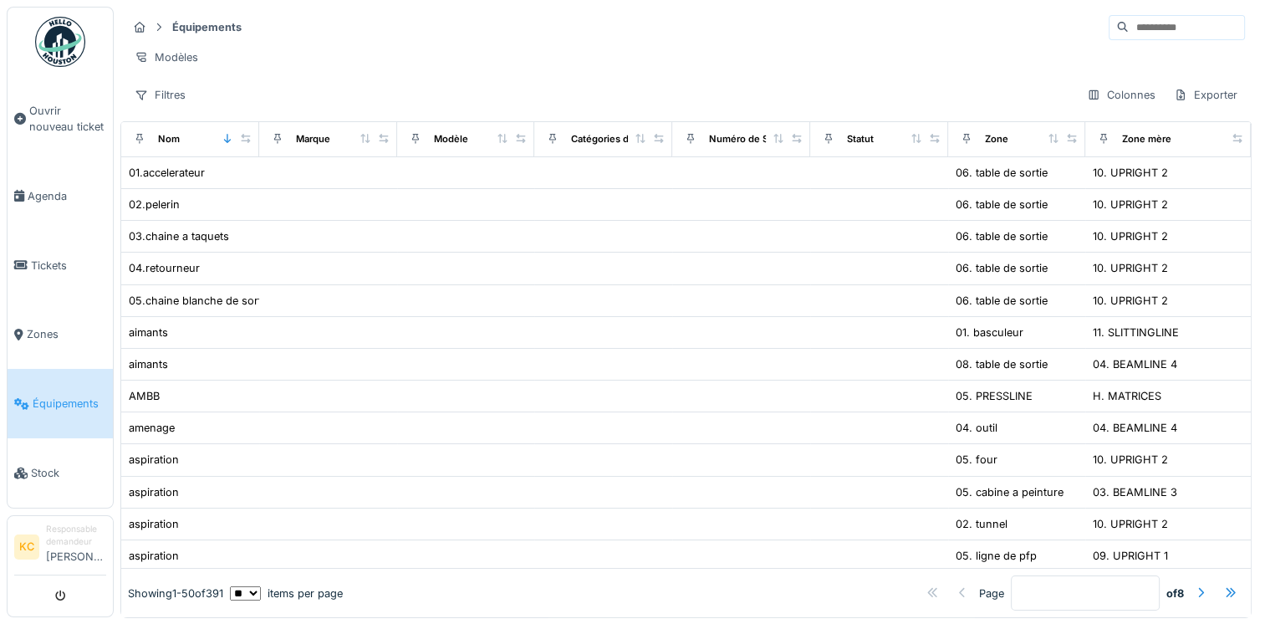
click at [1192, 150] on div "Zone mère" at bounding box center [1167, 139] width 151 height 21
click at [1122, 146] on div "Zone mère" at bounding box center [1146, 139] width 49 height 14
click at [1100, 144] on icon at bounding box center [1103, 139] width 7 height 10
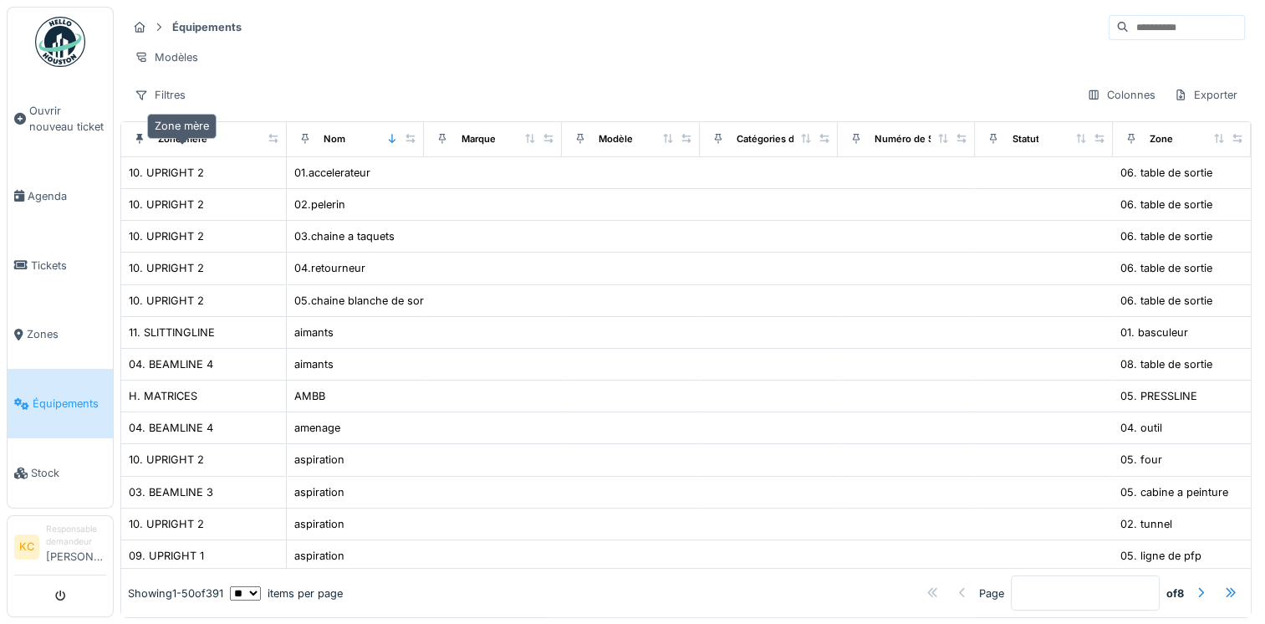
click at [190, 146] on div "Zone mère" at bounding box center [182, 139] width 49 height 14
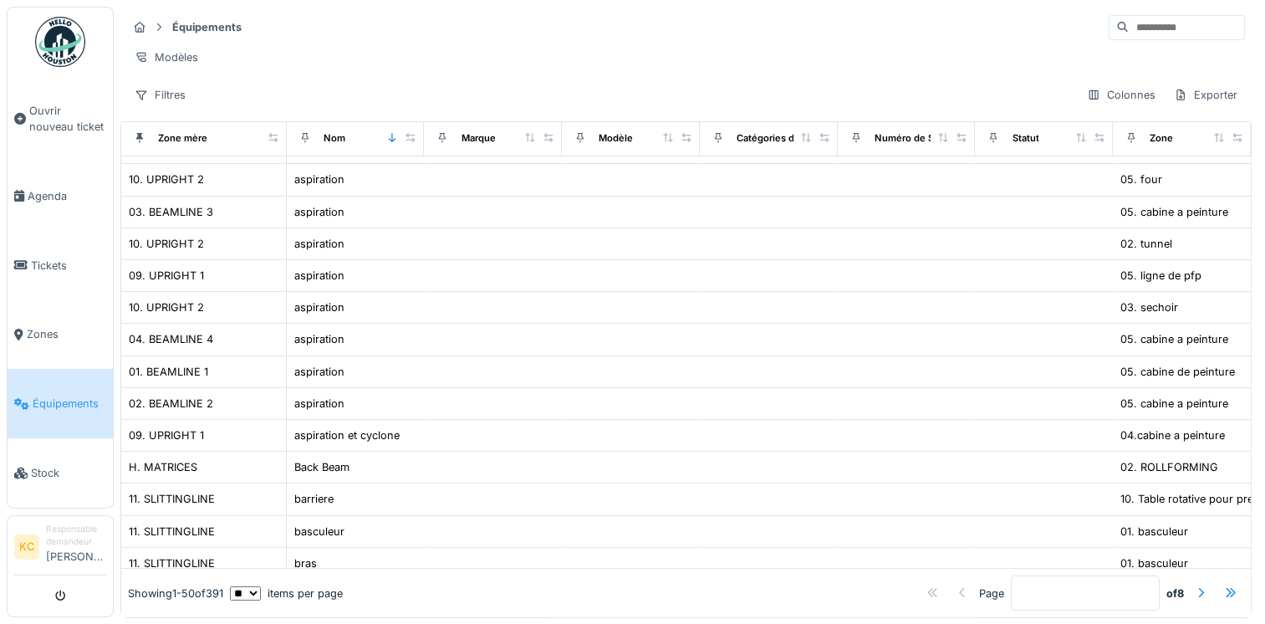
scroll to position [281, 0]
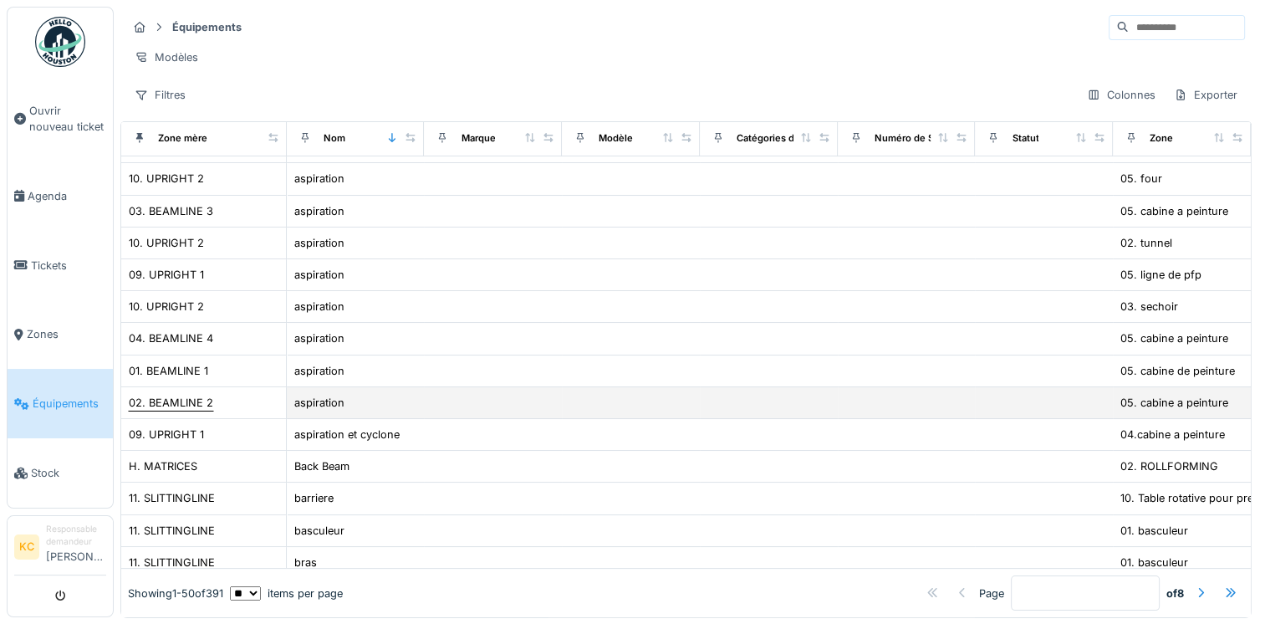
click at [196, 408] on div "02. BEAMLINE 2" at bounding box center [171, 403] width 84 height 16
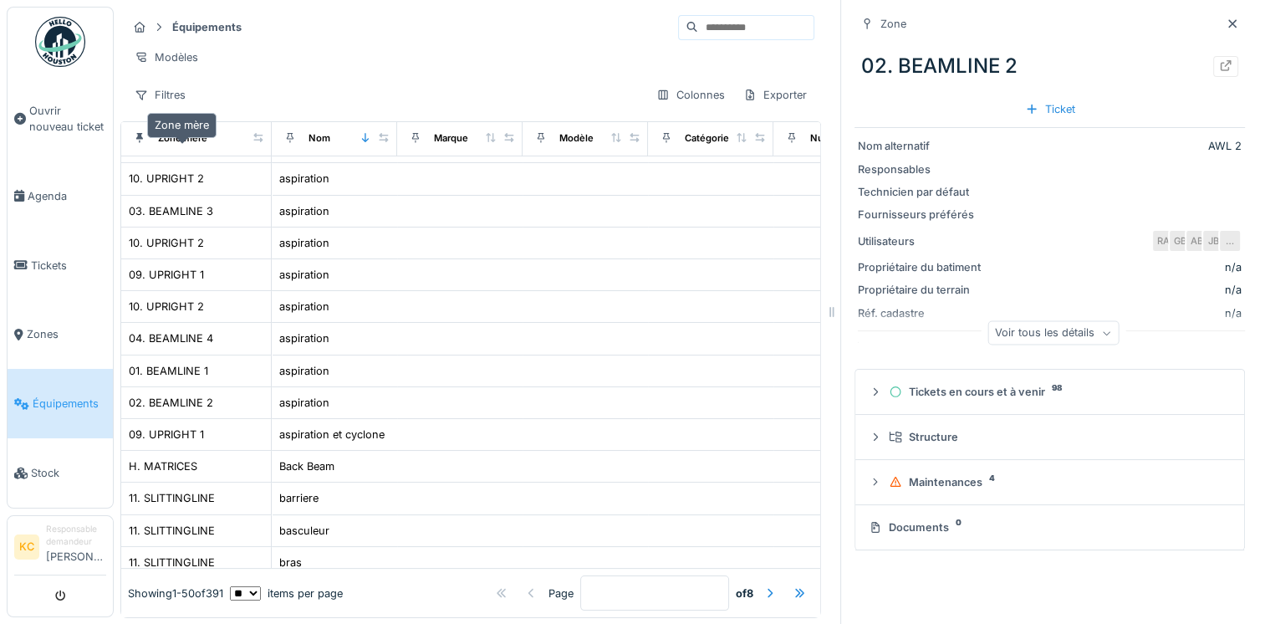
click at [189, 145] on div "Zone mère" at bounding box center [182, 138] width 49 height 14
drag, startPoint x: 189, startPoint y: 148, endPoint x: 154, endPoint y: 102, distance: 57.8
click at [154, 102] on div "Filtres" at bounding box center [160, 95] width 66 height 24
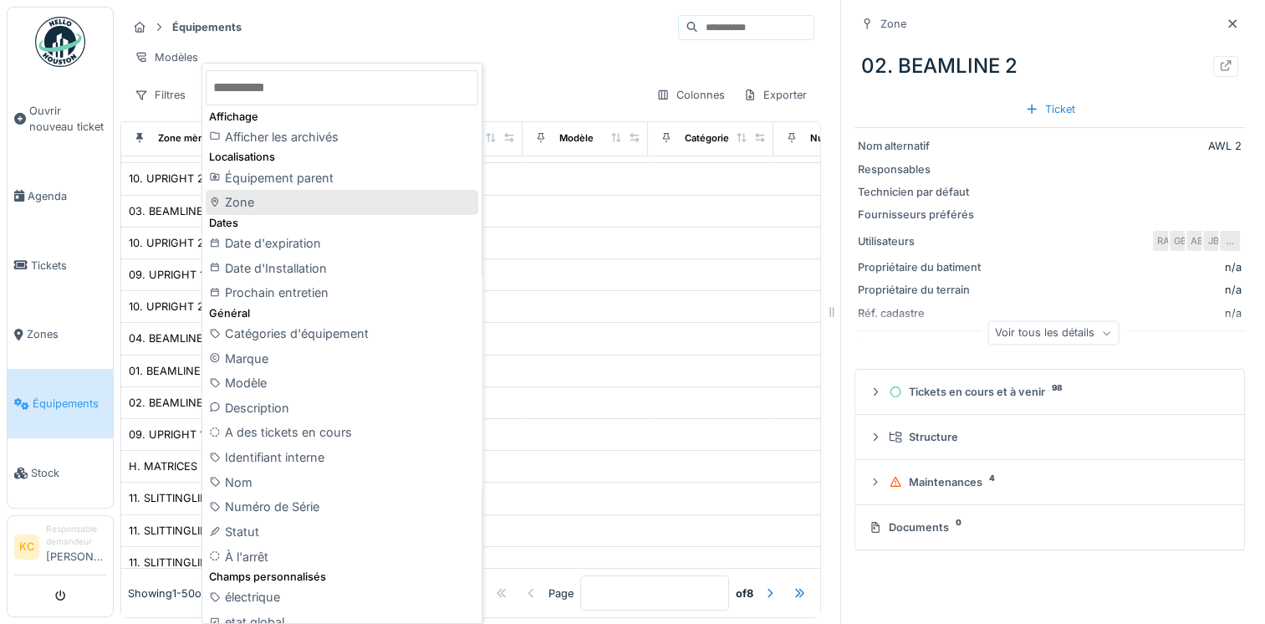
click at [241, 201] on div "Zone" at bounding box center [342, 202] width 272 height 25
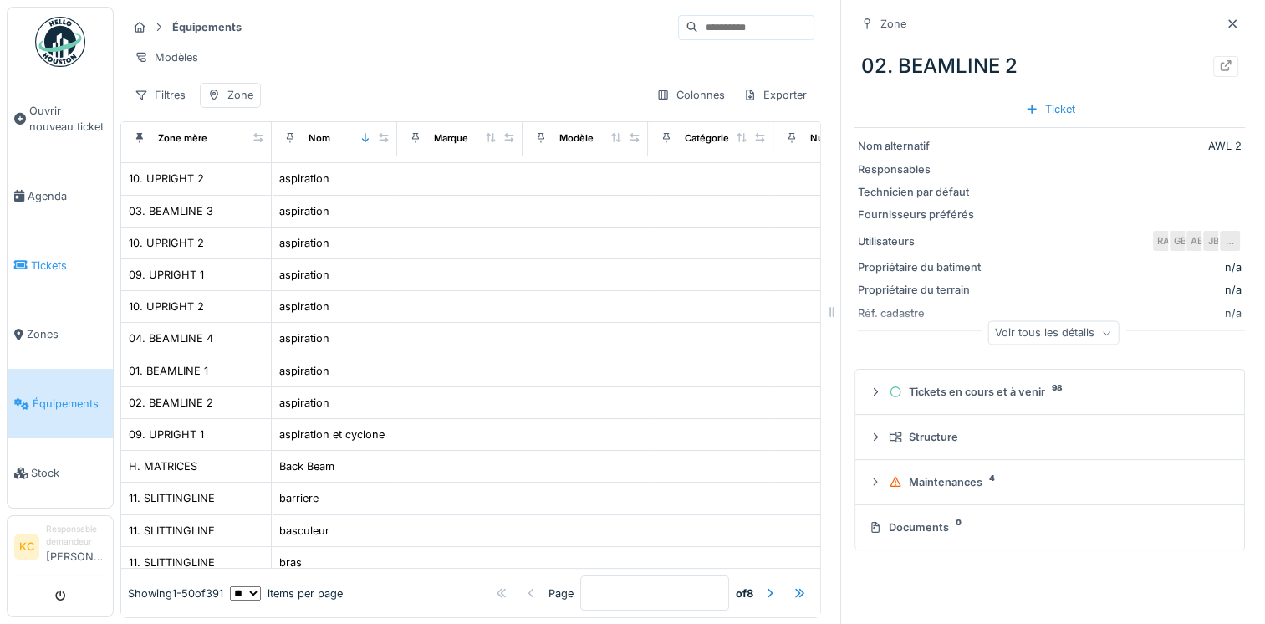
click at [70, 257] on span "Tickets" at bounding box center [68, 265] width 75 height 16
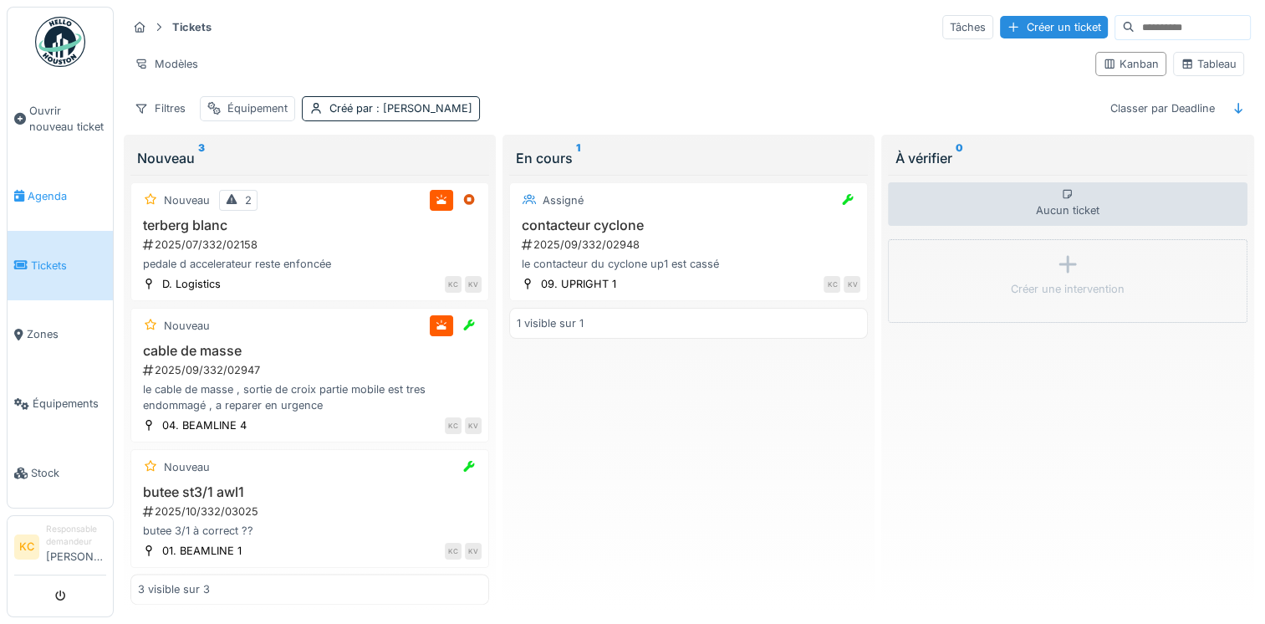
click at [54, 192] on span "Agenda" at bounding box center [67, 196] width 79 height 16
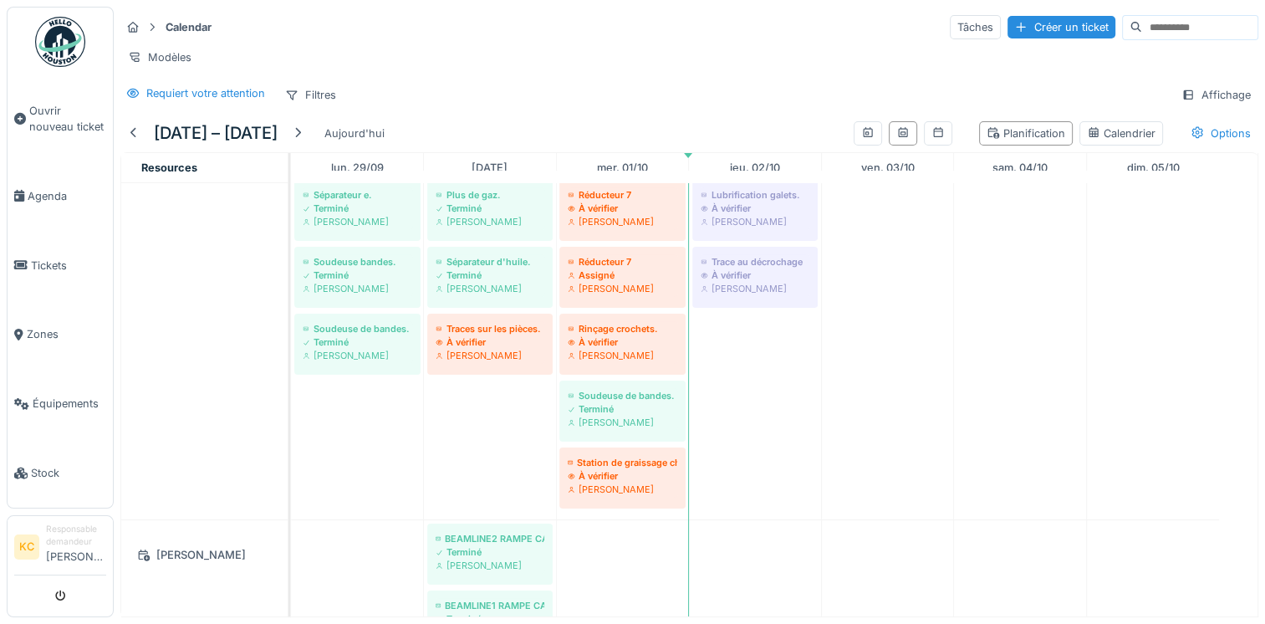
scroll to position [532, 0]
